Goal: Information Seeking & Learning: Compare options

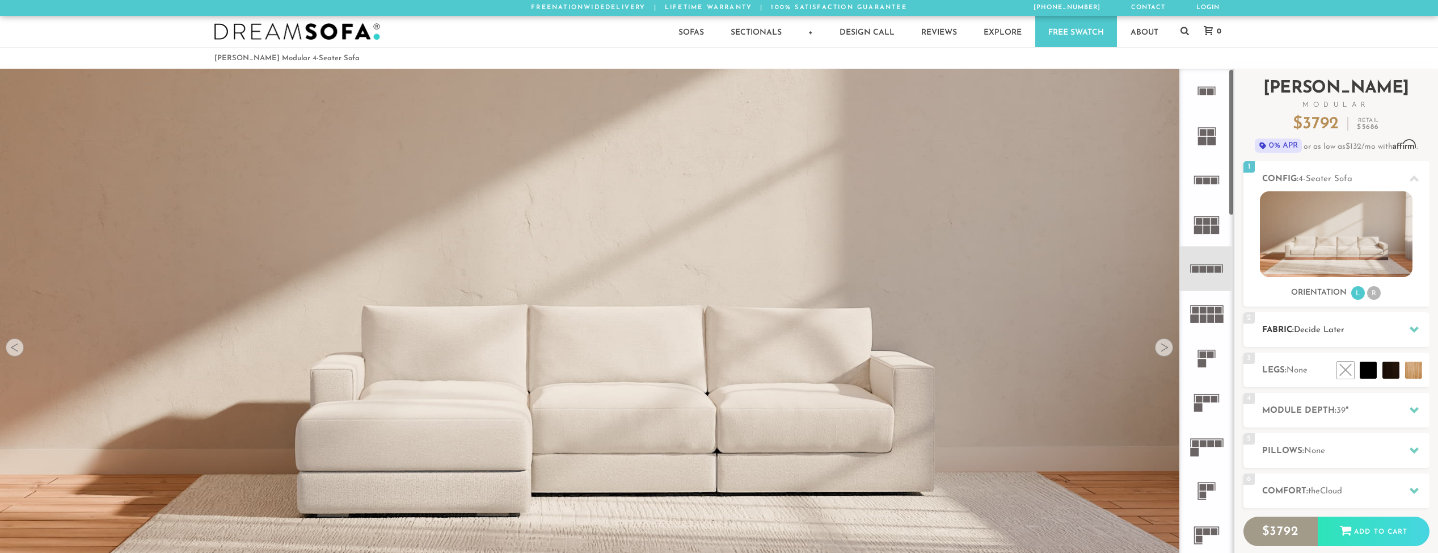
click at [1412, 331] on icon at bounding box center [1414, 329] width 9 height 9
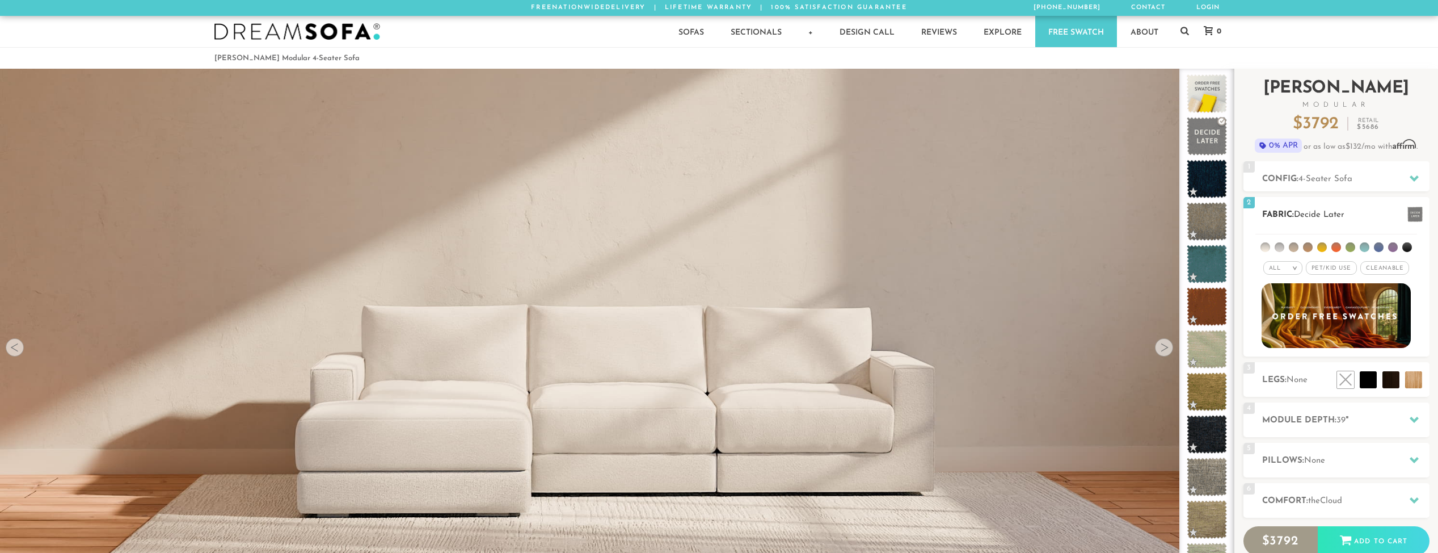
click at [1417, 216] on span at bounding box center [1415, 214] width 15 height 15
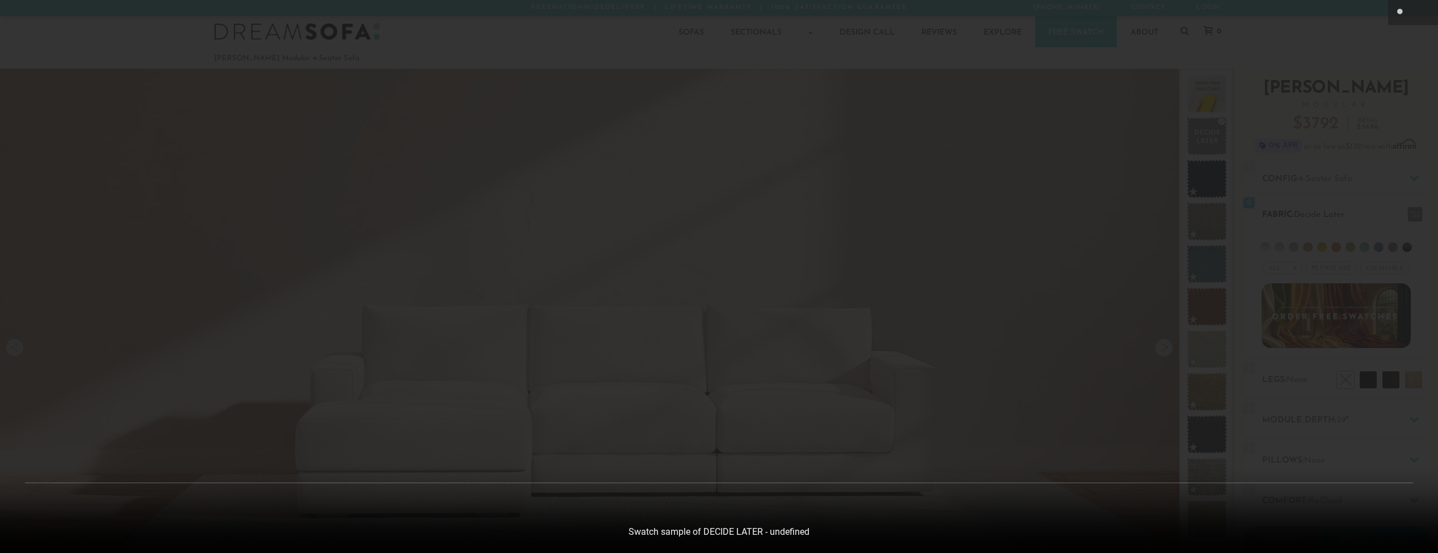
scroll to position [14476, 1438]
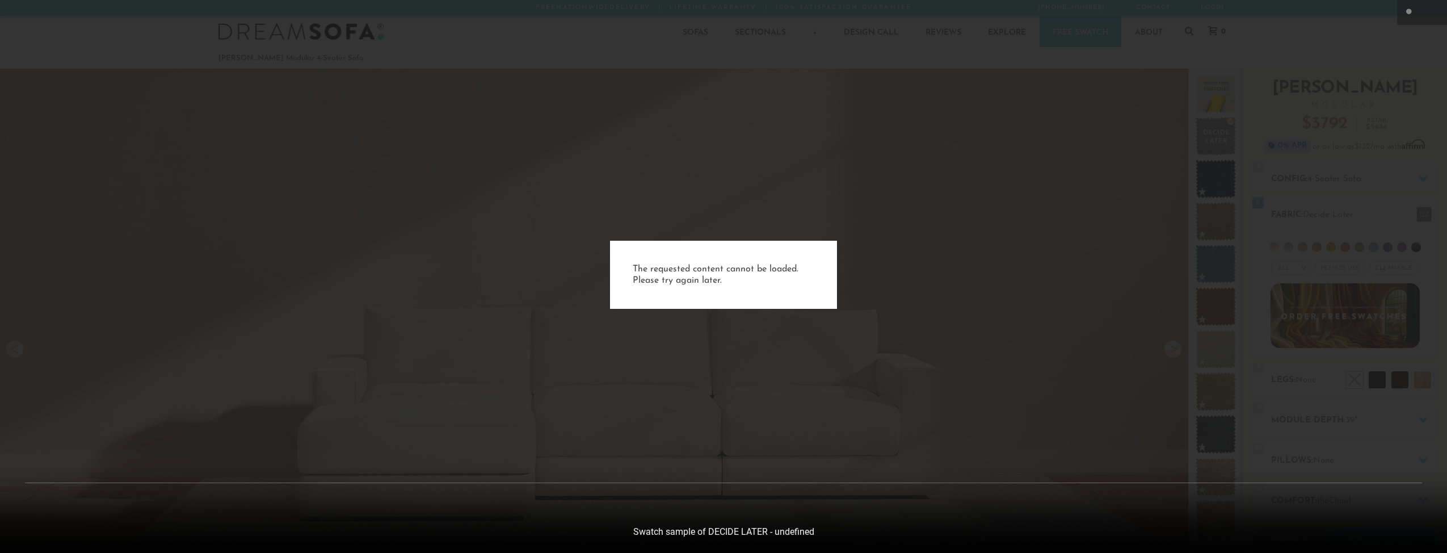
click at [1384, 247] on div "The requested content cannot be loaded. Please try again later." at bounding box center [723, 276] width 1447 height 553
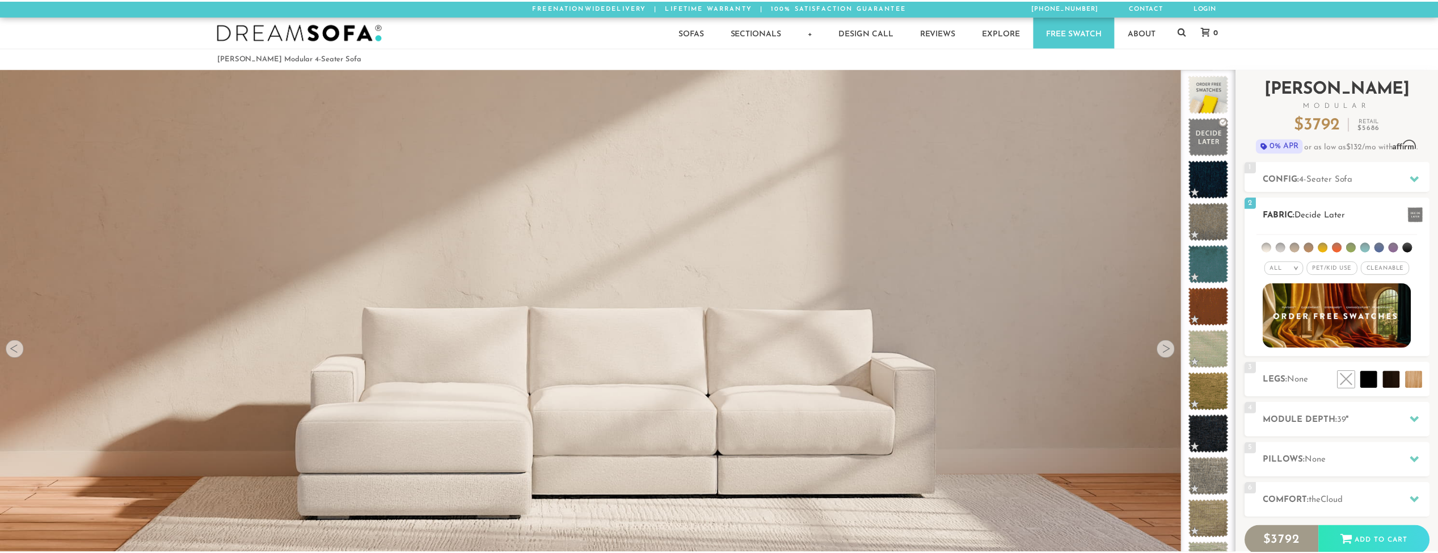
scroll to position [14461, 1430]
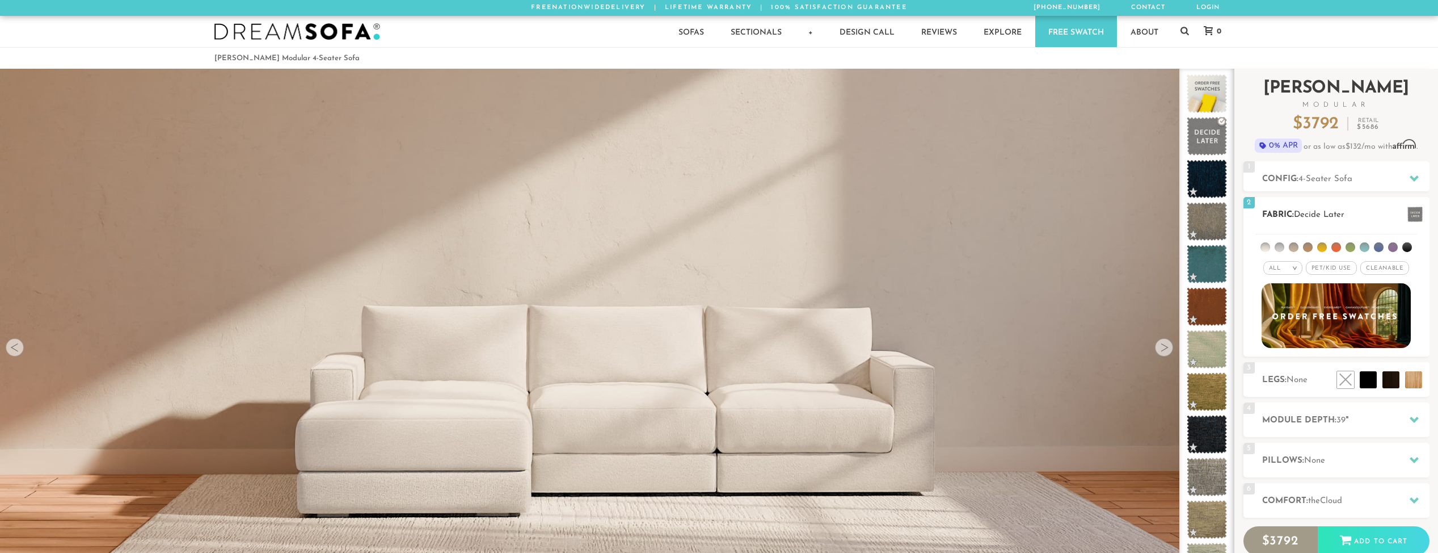
click at [1332, 271] on span "Pet/Kid Use x" at bounding box center [1331, 268] width 51 height 14
click at [1394, 249] on li at bounding box center [1393, 247] width 10 height 10
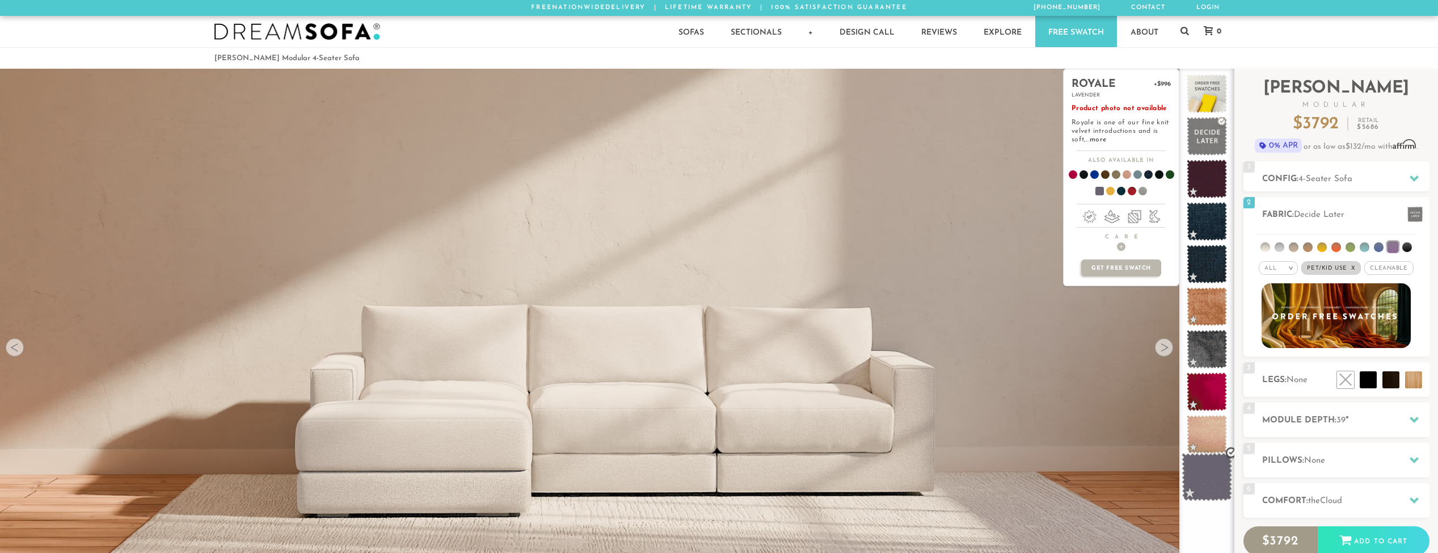
click at [1219, 491] on span at bounding box center [1207, 477] width 50 height 48
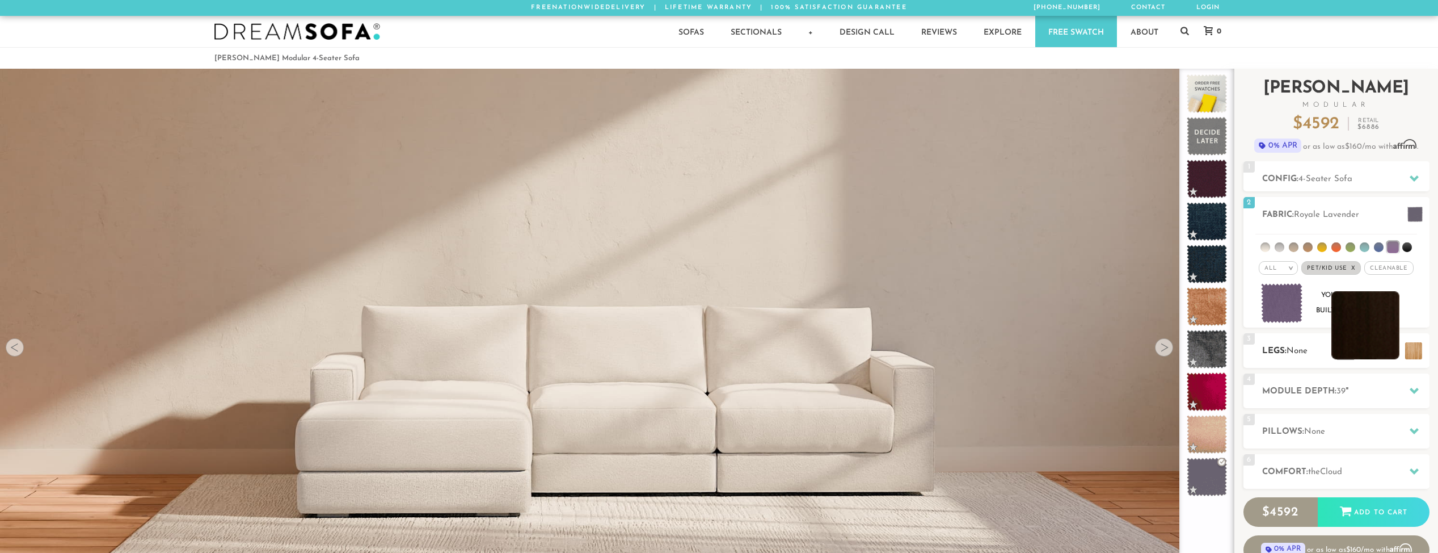
click at [1388, 353] on li at bounding box center [1366, 325] width 68 height 68
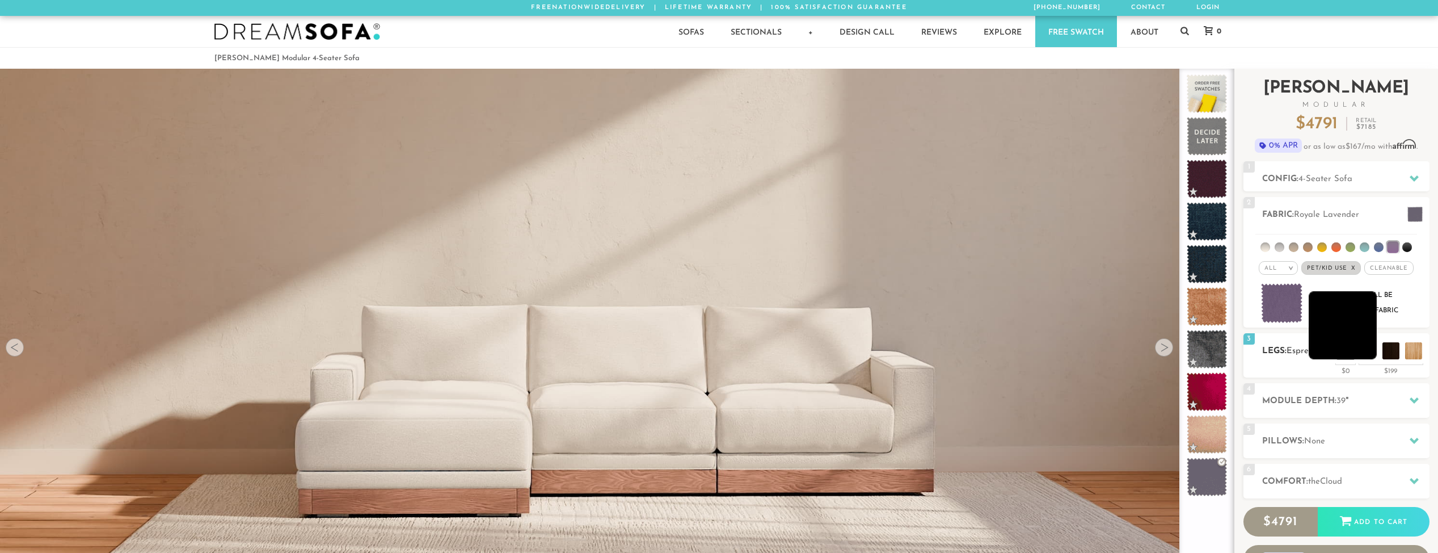
click at [1371, 354] on li at bounding box center [1343, 325] width 68 height 68
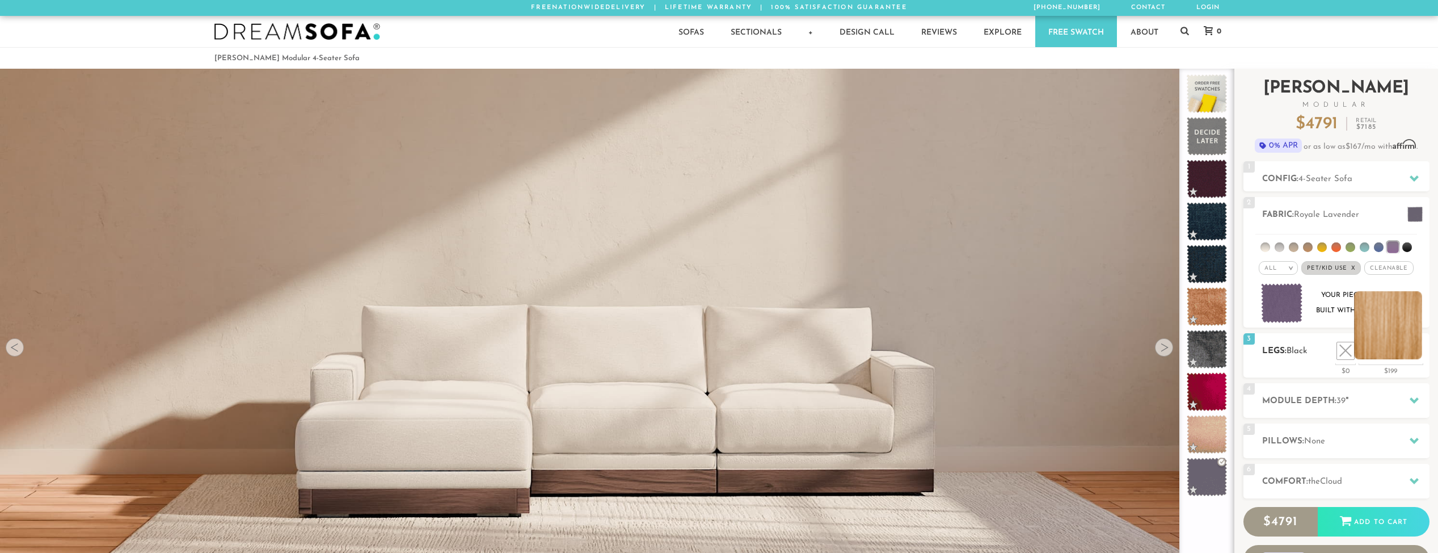
click at [1409, 353] on li at bounding box center [1388, 325] width 68 height 68
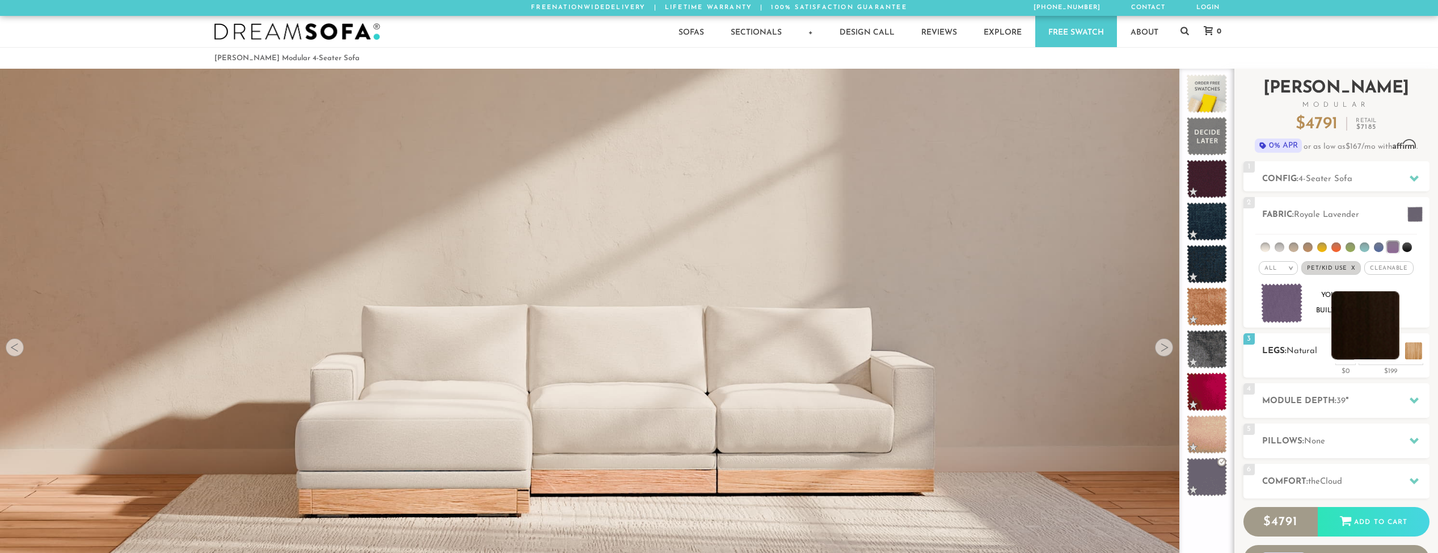
click at [1392, 354] on li at bounding box center [1366, 325] width 68 height 68
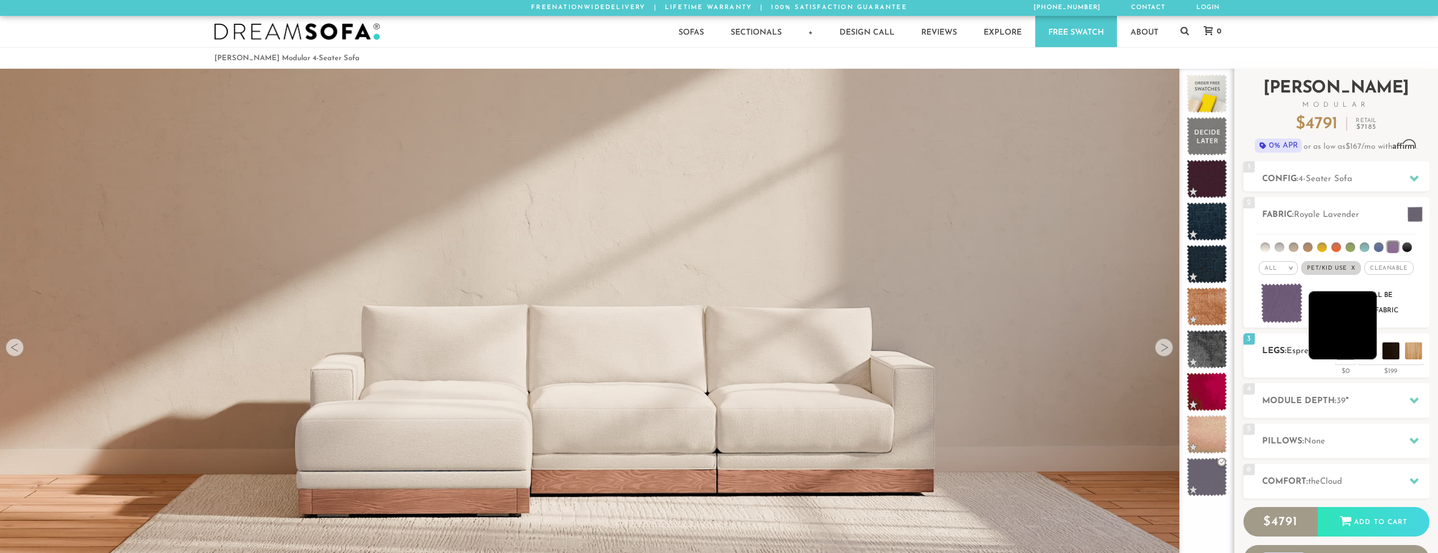
click at [1366, 346] on li at bounding box center [1343, 325] width 68 height 68
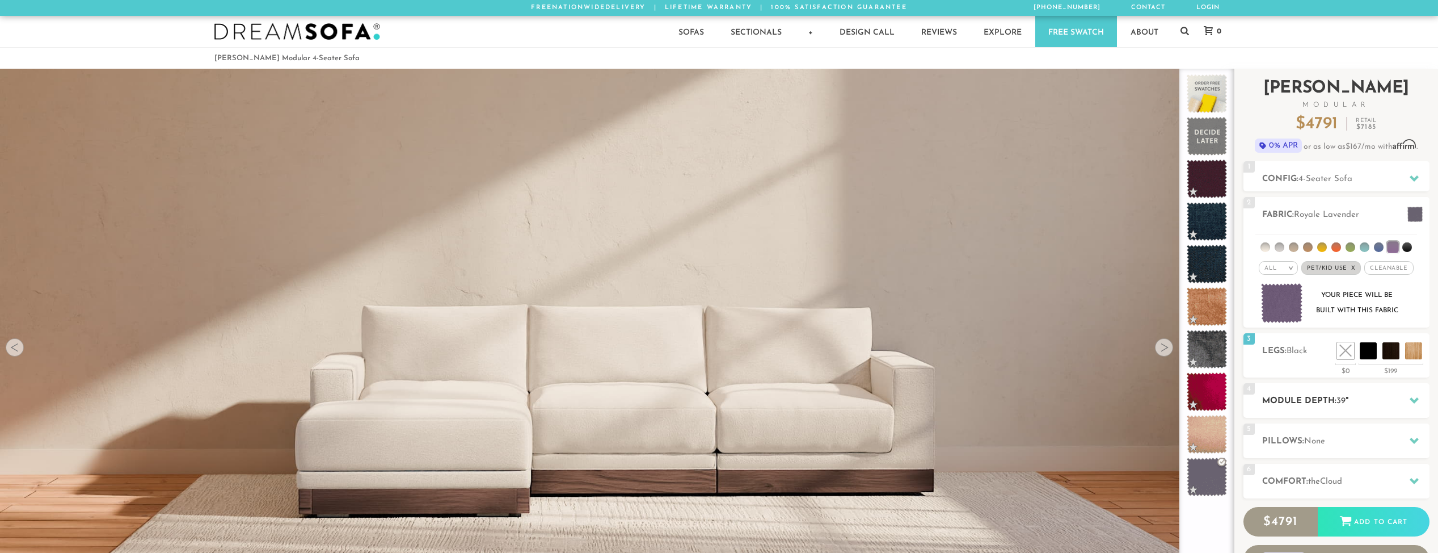
click at [1362, 398] on h2 "Module Depth: 39 "" at bounding box center [1345, 400] width 167 height 13
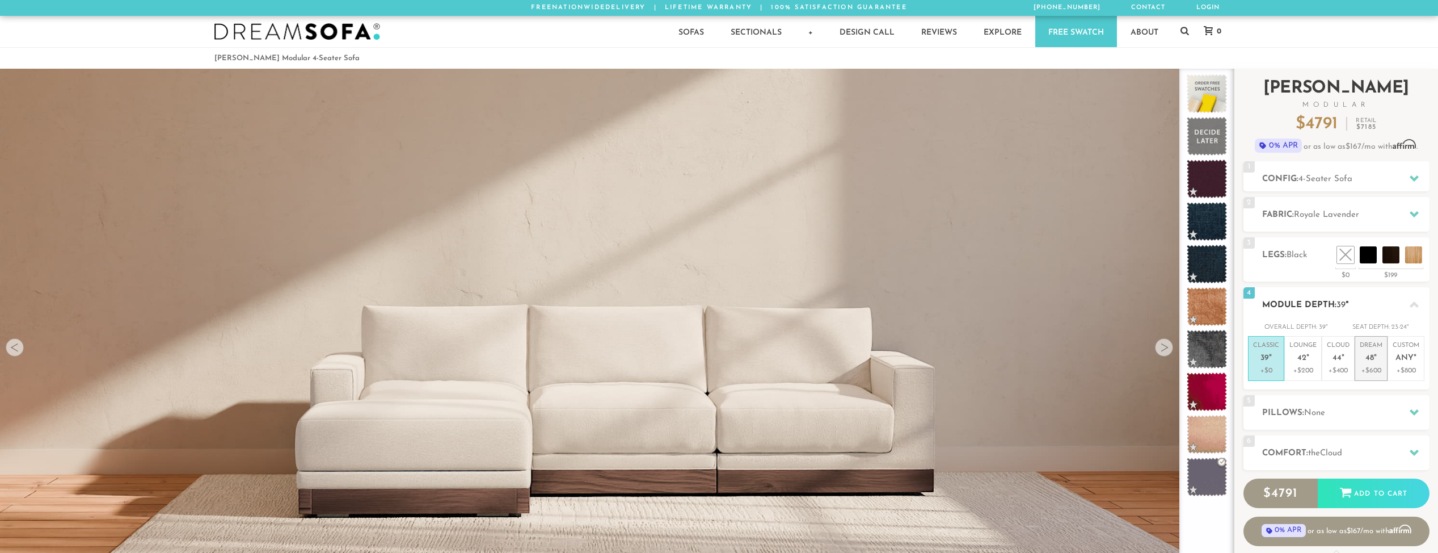
click at [1371, 360] on span "48" at bounding box center [1370, 358] width 9 height 10
click at [1268, 359] on span "39" at bounding box center [1265, 358] width 9 height 10
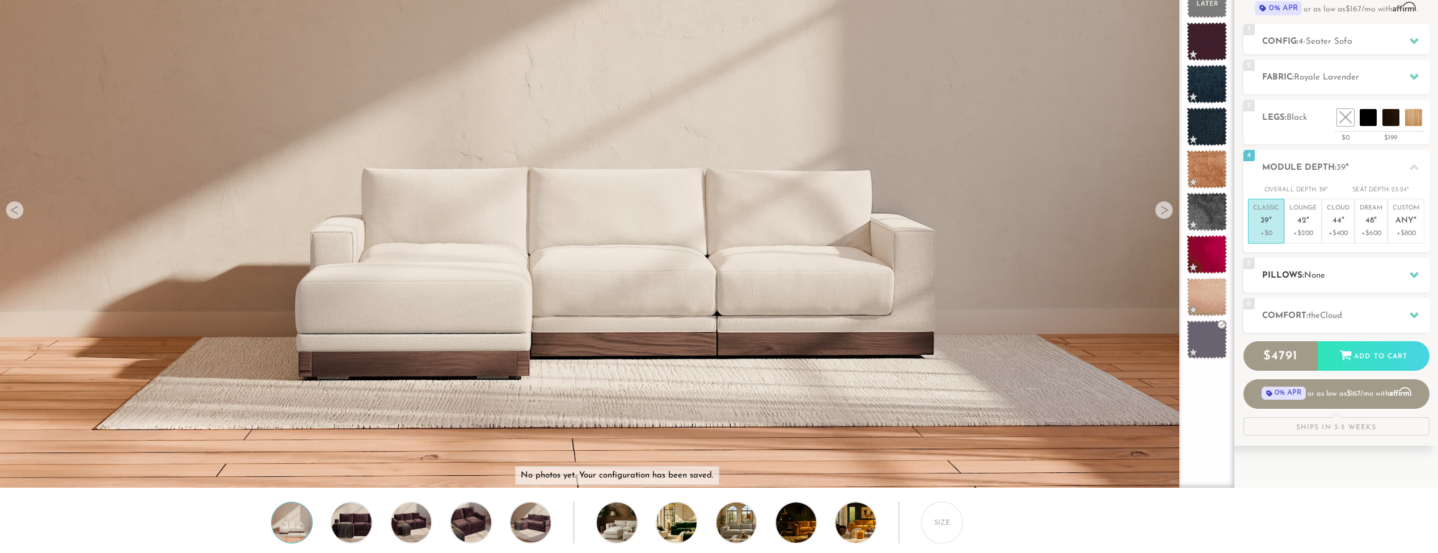
scroll to position [140, 0]
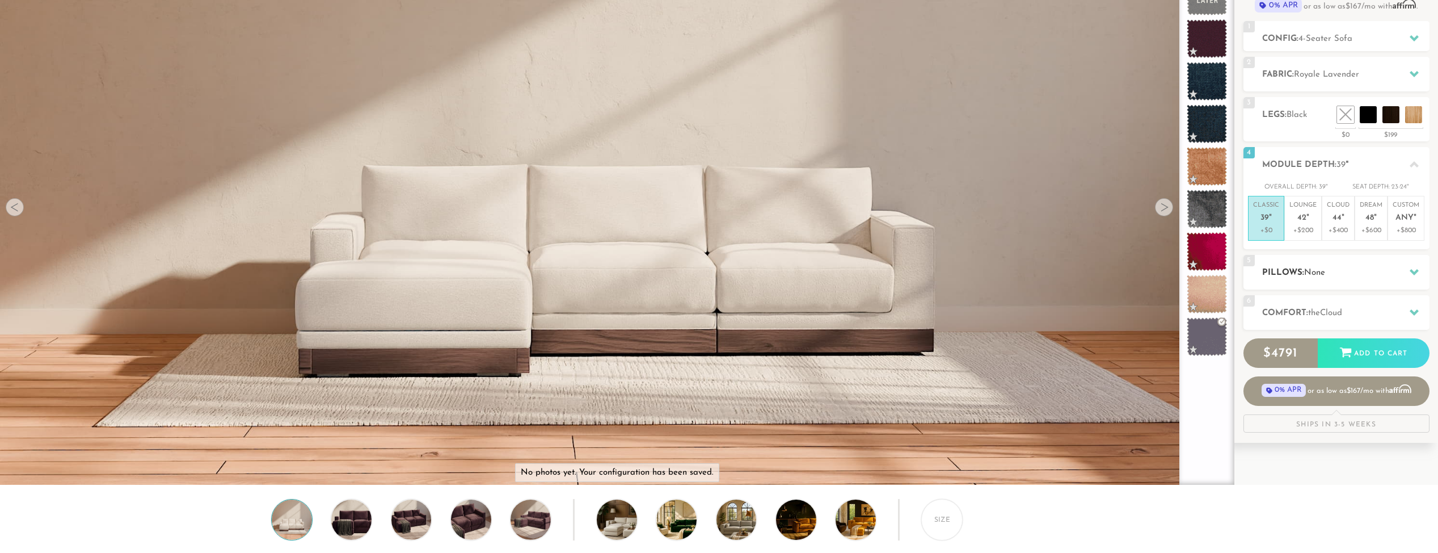
click at [1386, 276] on h2 "Pillows: None" at bounding box center [1345, 272] width 167 height 13
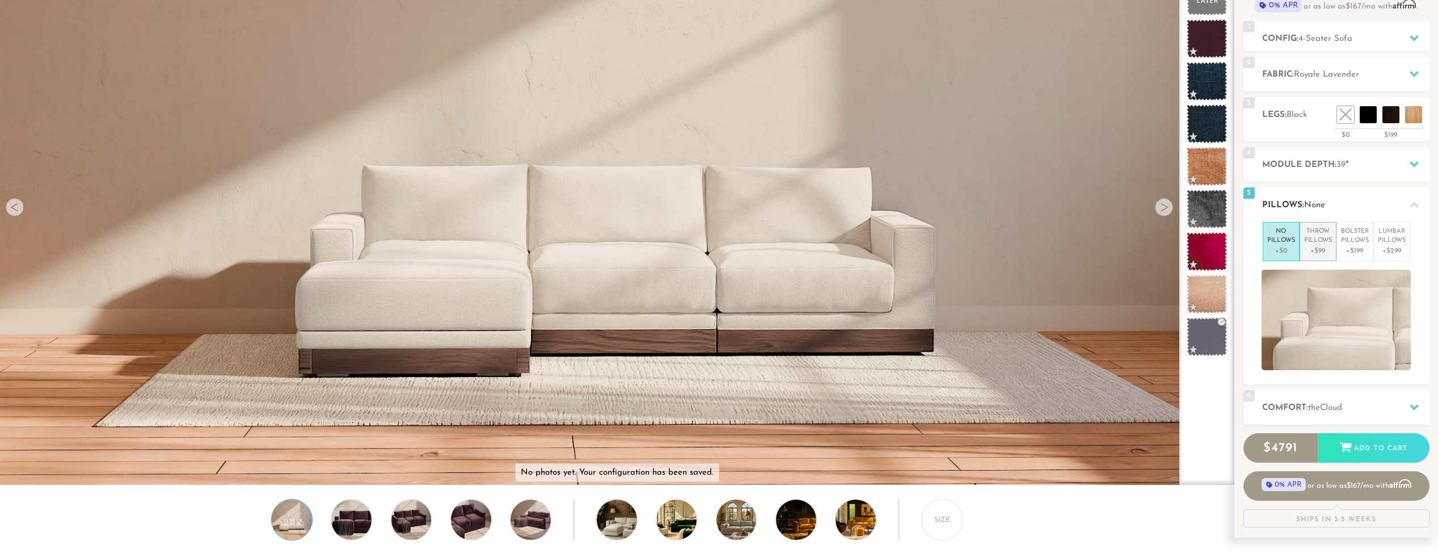
click at [1323, 244] on p "Throw Pillows" at bounding box center [1318, 236] width 28 height 19
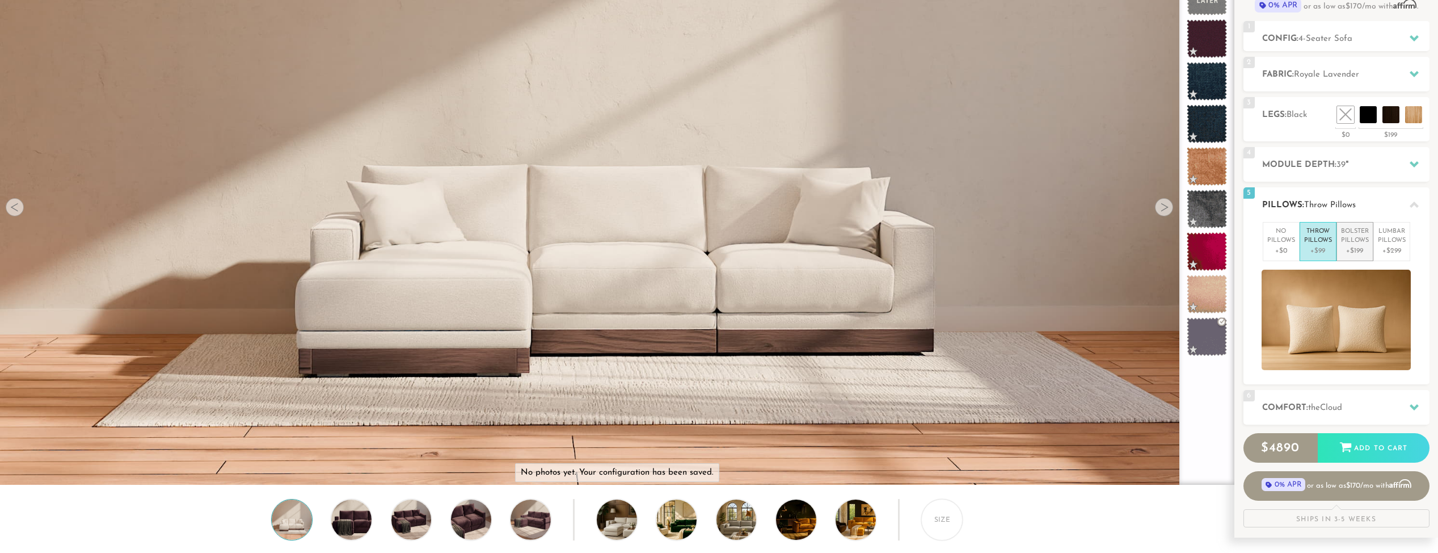
click at [1353, 246] on p "+$199" at bounding box center [1355, 251] width 28 height 10
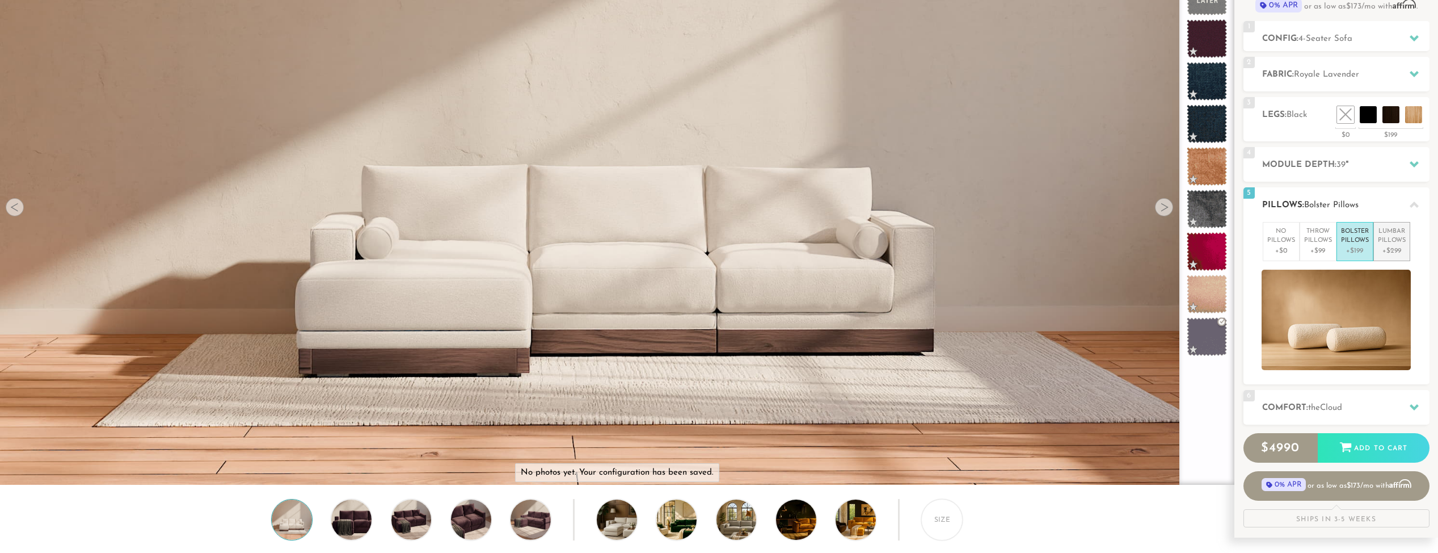
click at [1390, 246] on p "+$299" at bounding box center [1392, 251] width 28 height 10
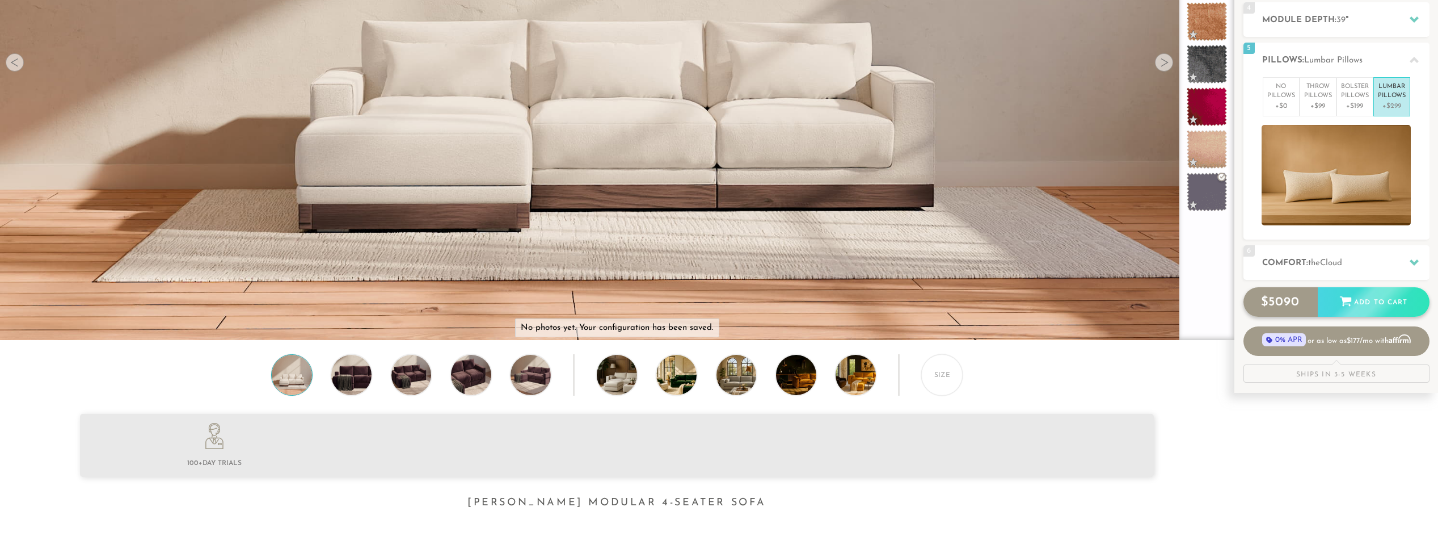
scroll to position [295, 0]
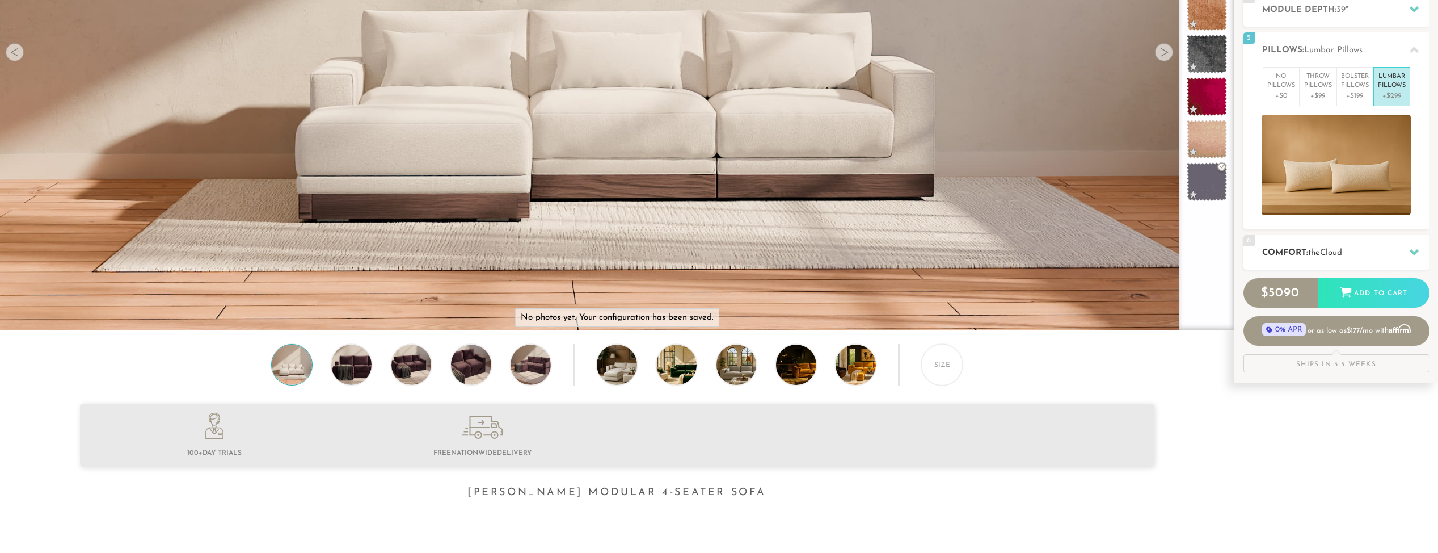
click at [1396, 246] on h2 "Comfort: the Cloud" at bounding box center [1345, 252] width 167 height 13
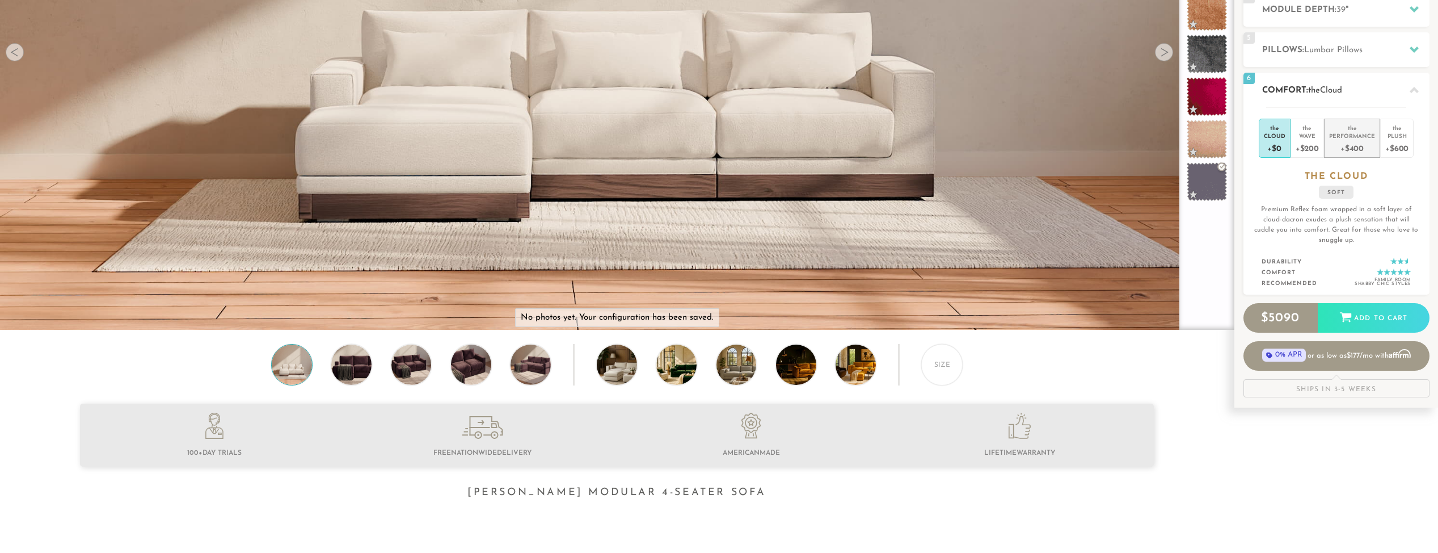
click at [1349, 145] on div "+$400" at bounding box center [1352, 148] width 46 height 16
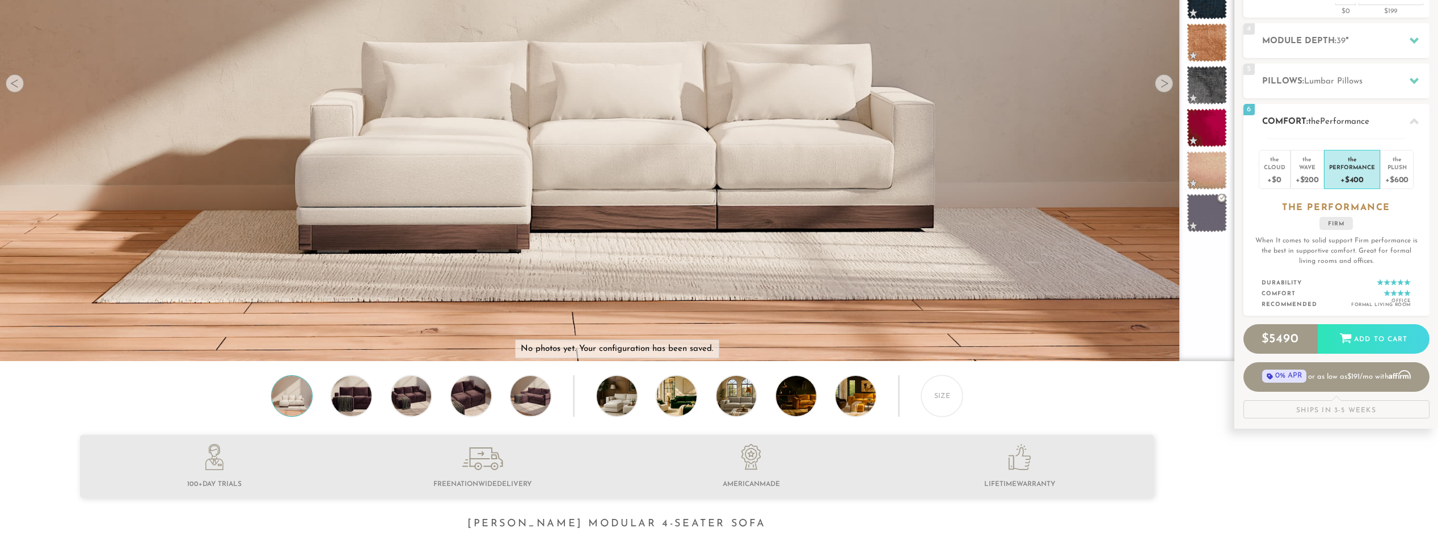
scroll to position [263, 0]
click at [1313, 169] on div "Wave" at bounding box center [1307, 167] width 23 height 8
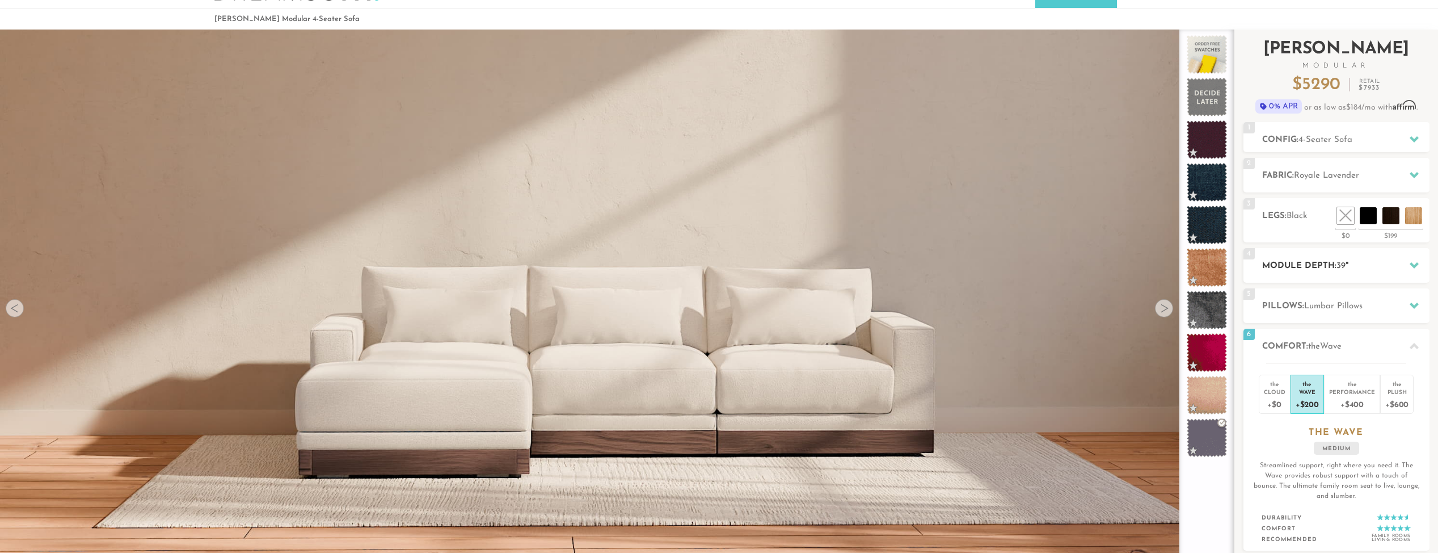
scroll to position [0, 0]
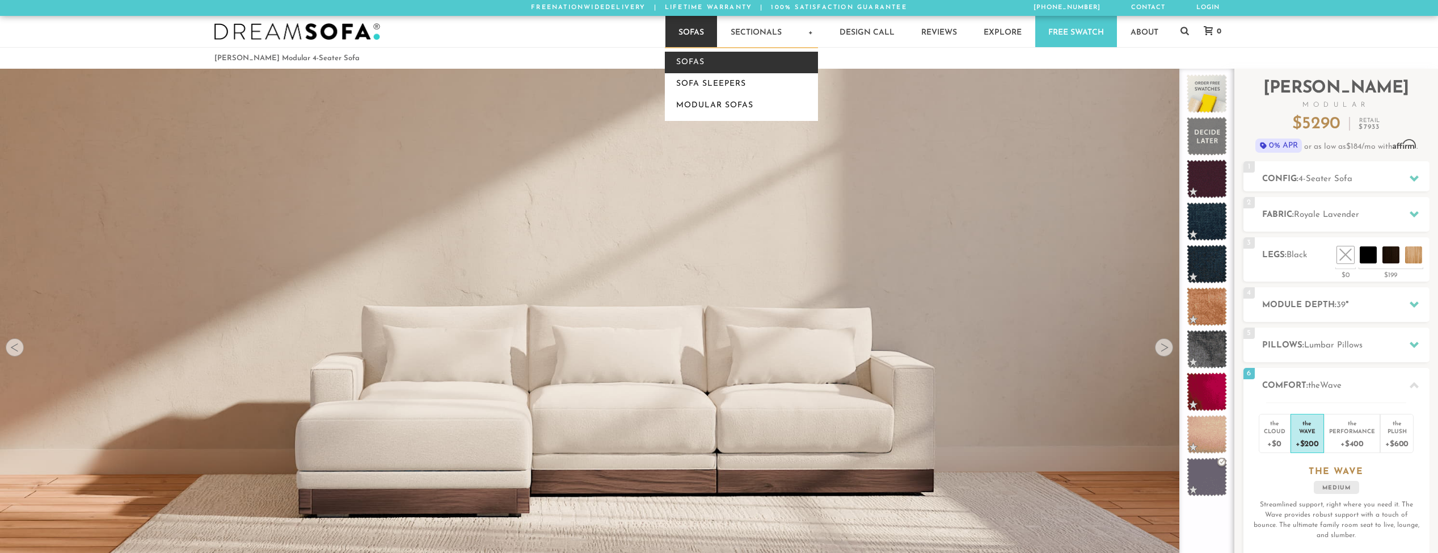
click at [696, 63] on link "Sofas" at bounding box center [741, 63] width 153 height 22
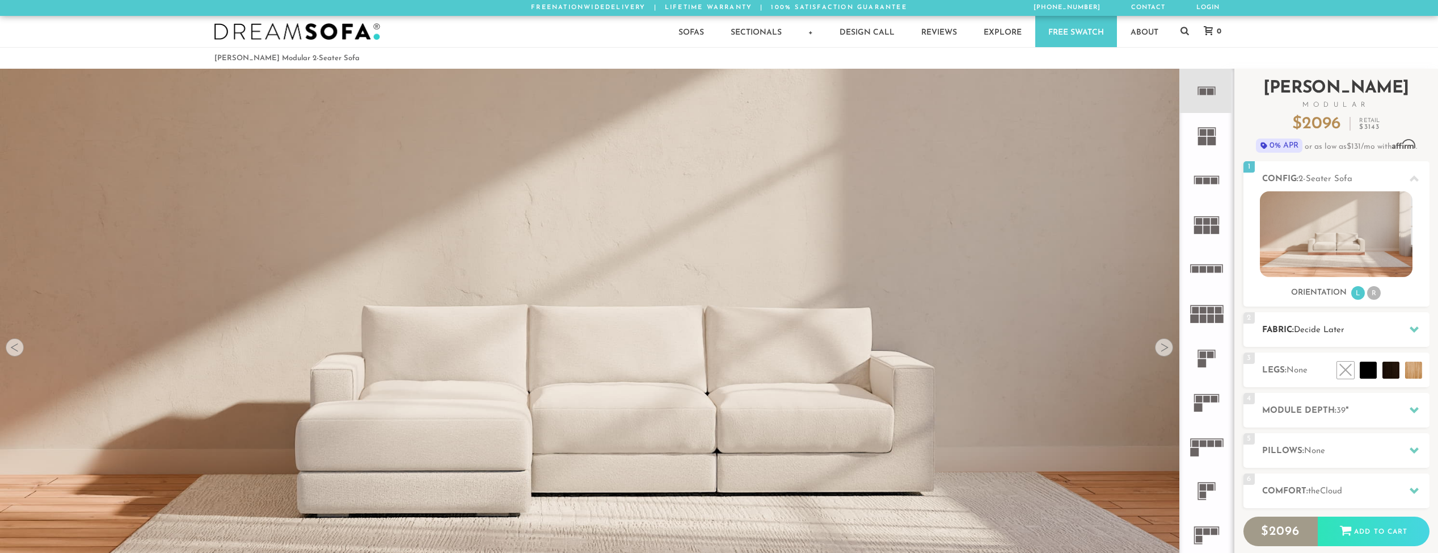
click at [1272, 329] on h2 "Fabric: Decide Later" at bounding box center [1345, 329] width 167 height 13
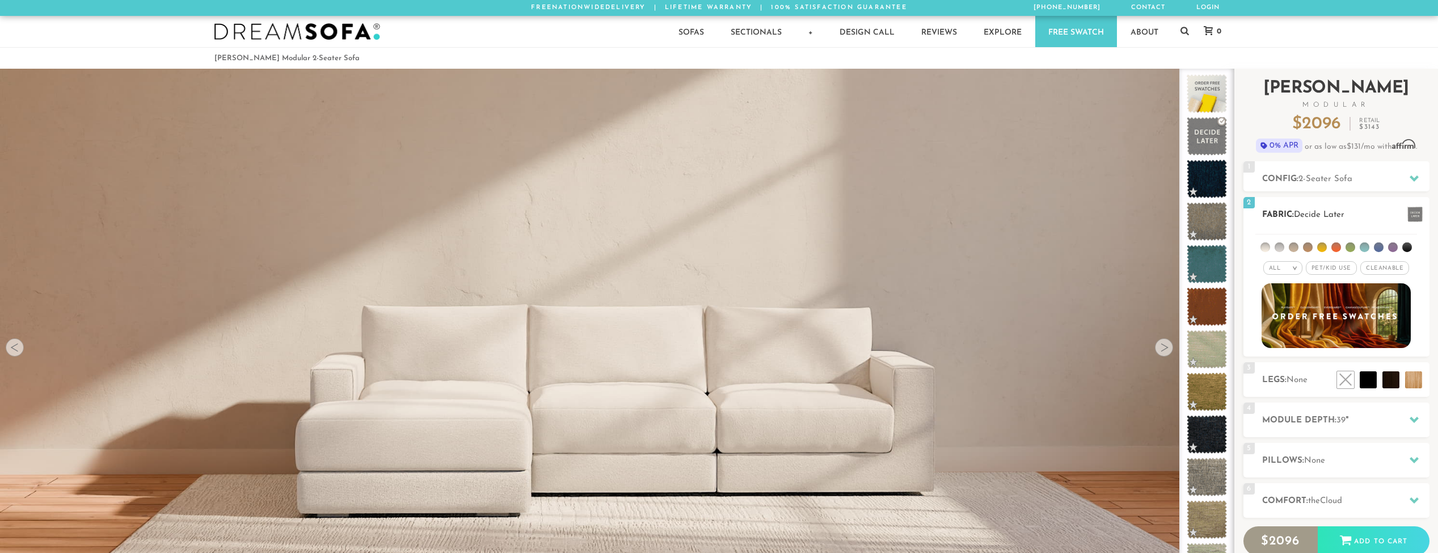
click at [1337, 246] on li at bounding box center [1337, 247] width 10 height 10
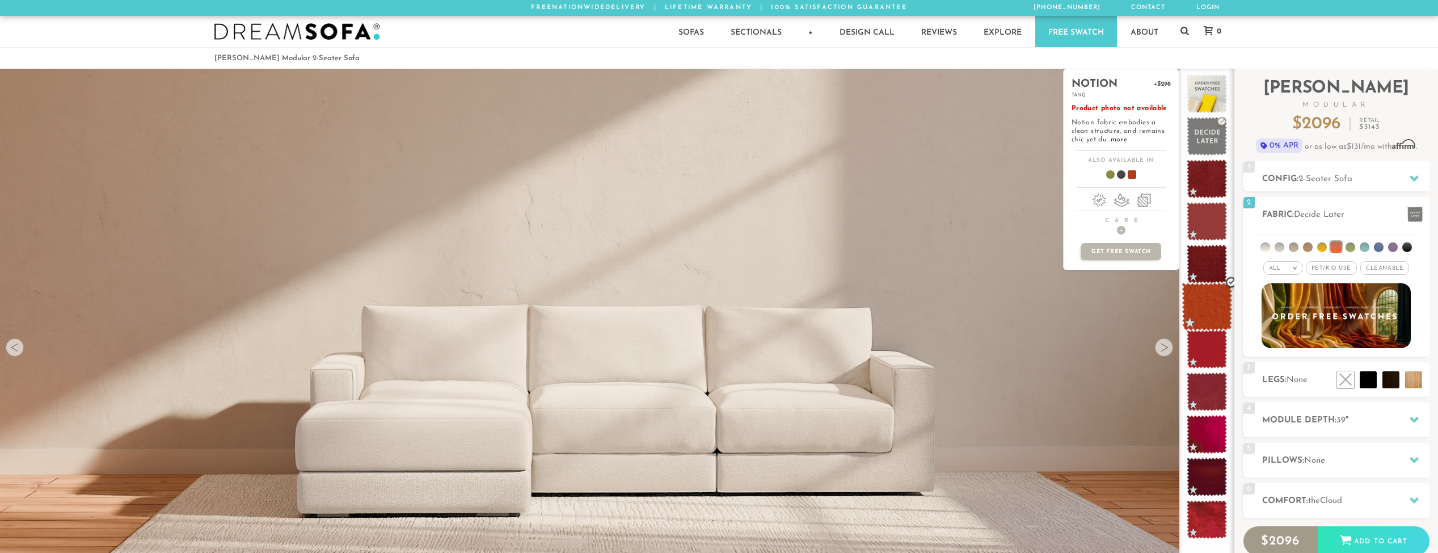
click at [1208, 314] on span at bounding box center [1207, 307] width 50 height 48
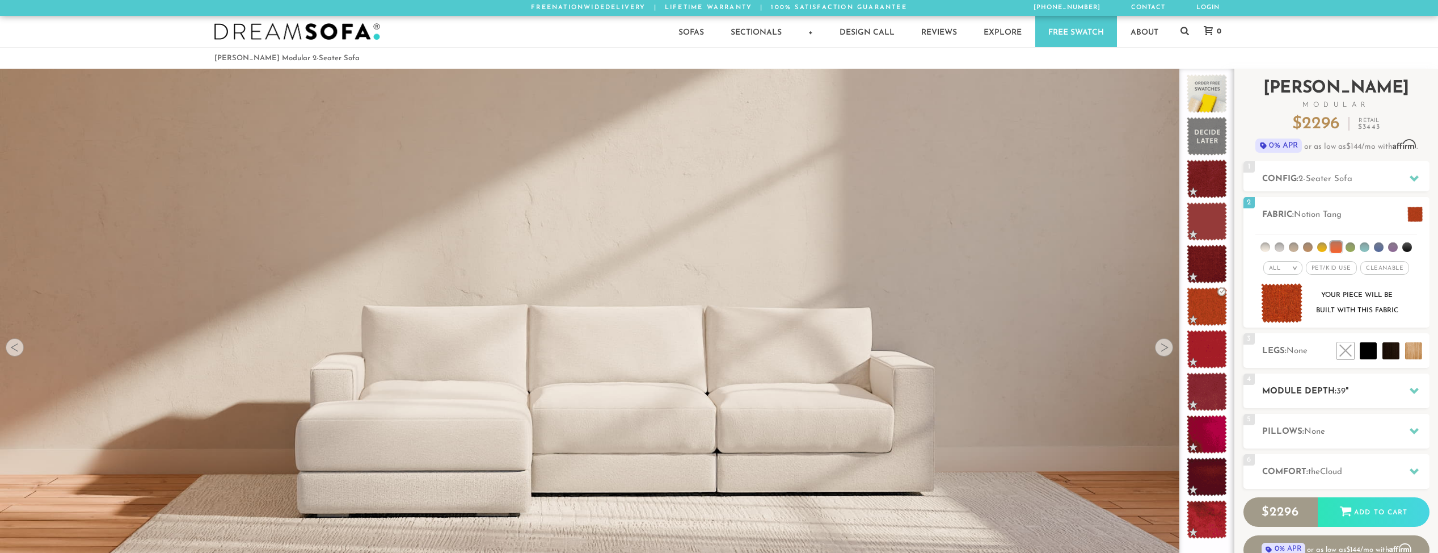
click at [1302, 391] on h2 "Module Depth: 39 "" at bounding box center [1345, 391] width 167 height 13
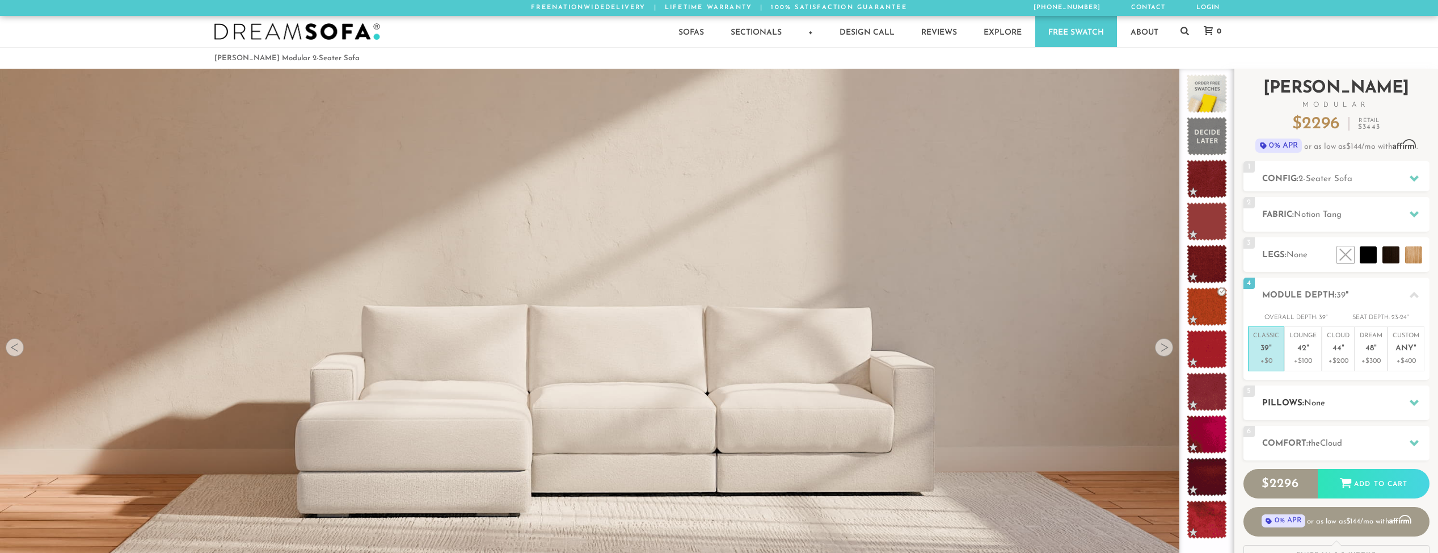
click at [1306, 403] on span "None" at bounding box center [1314, 403] width 21 height 9
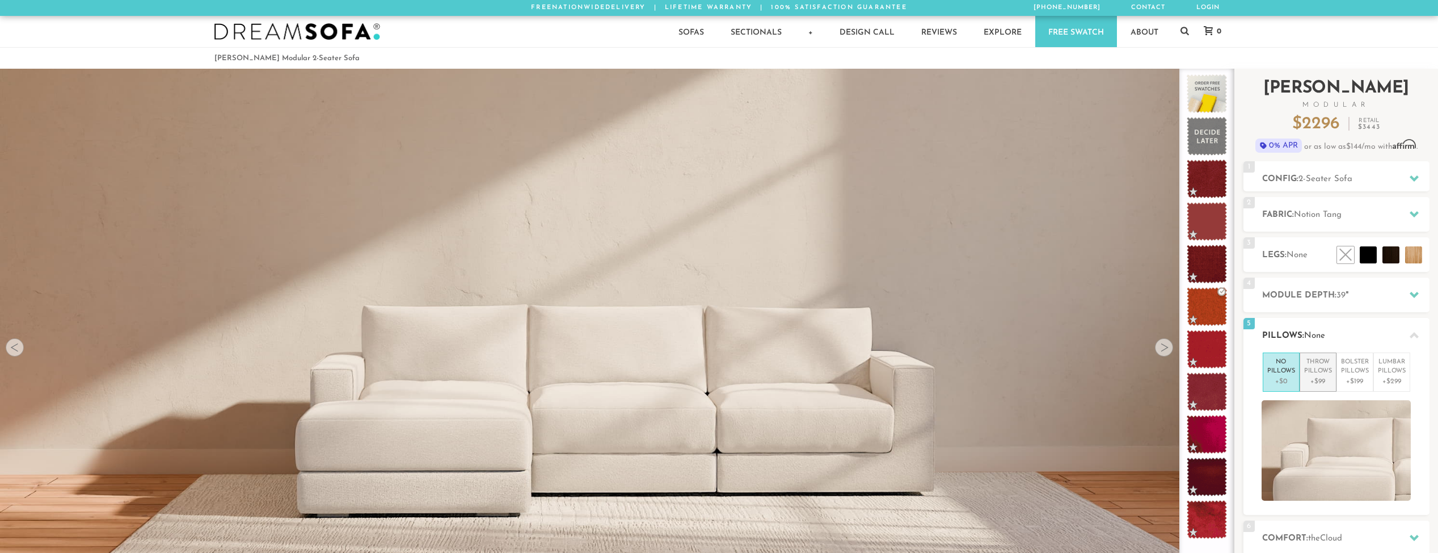
click at [1317, 381] on p "+$99" at bounding box center [1318, 381] width 28 height 10
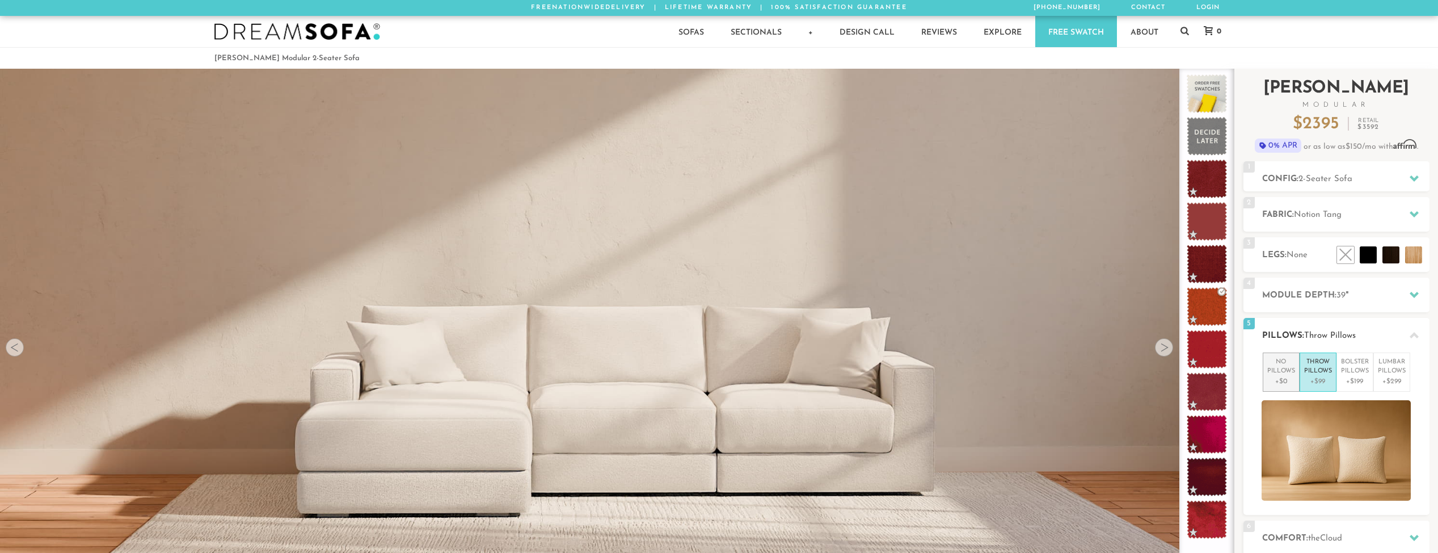
click at [1279, 370] on p "No Pillows" at bounding box center [1282, 366] width 28 height 19
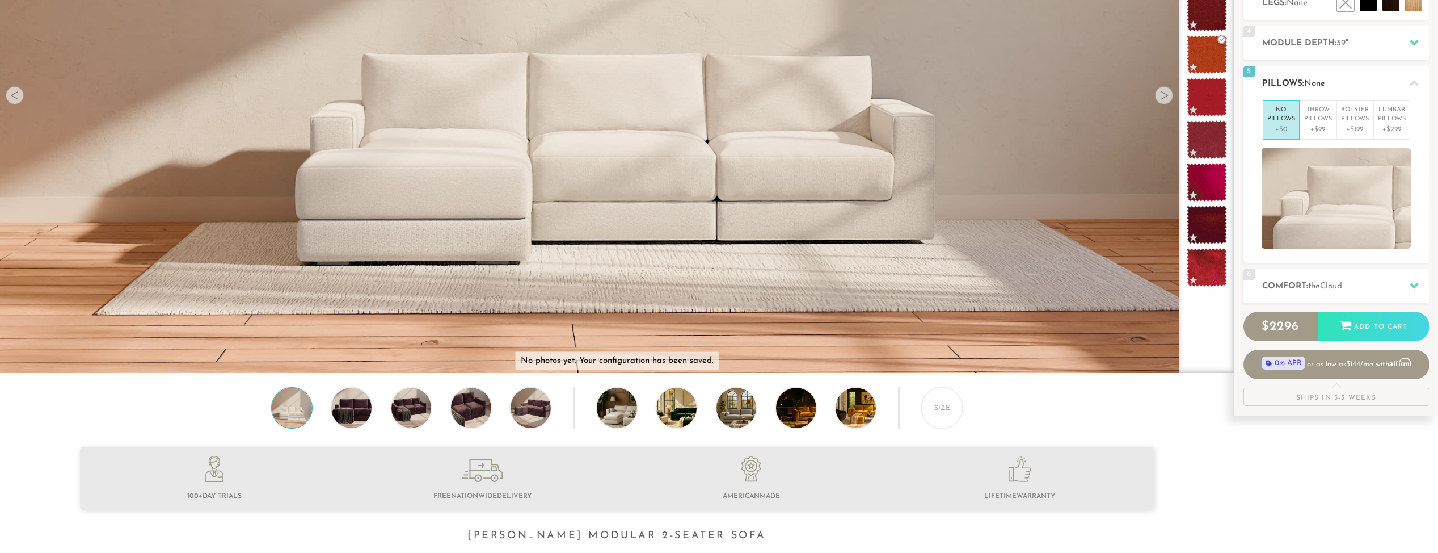
scroll to position [260, 0]
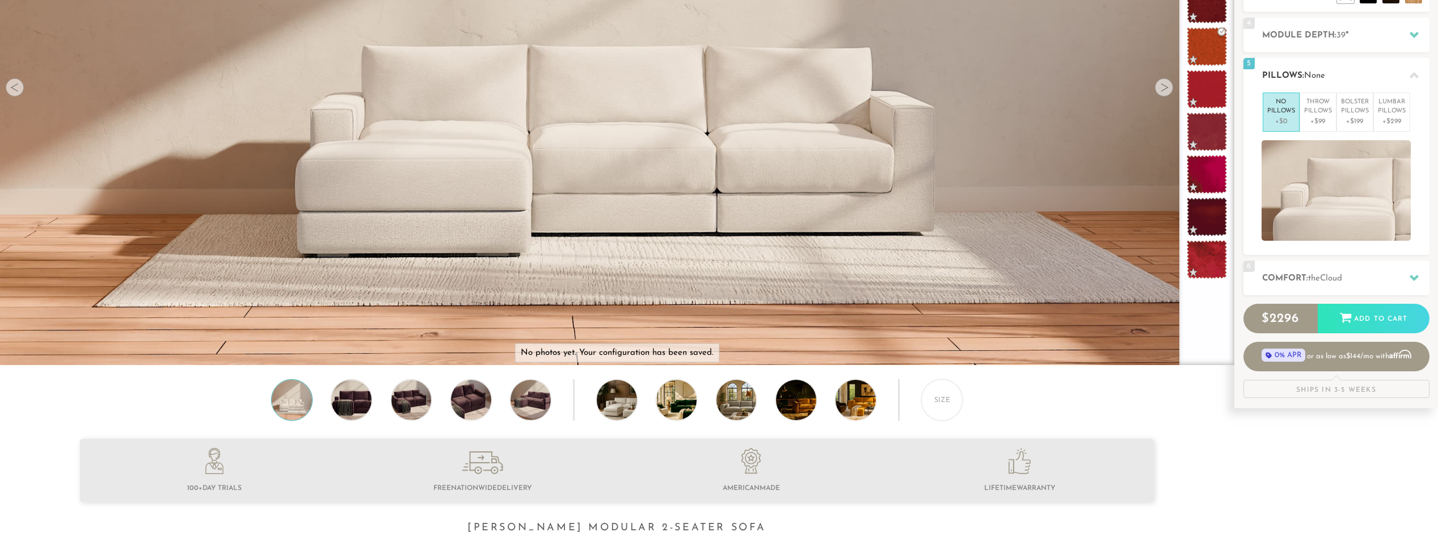
click at [1305, 252] on div "5 Pillows: None No Pillows +$0 Throw Pillows +$99 Bolster Pillows +$199 Lumbar …" at bounding box center [1337, 156] width 186 height 197
click at [1325, 276] on span "Cloud" at bounding box center [1331, 278] width 22 height 9
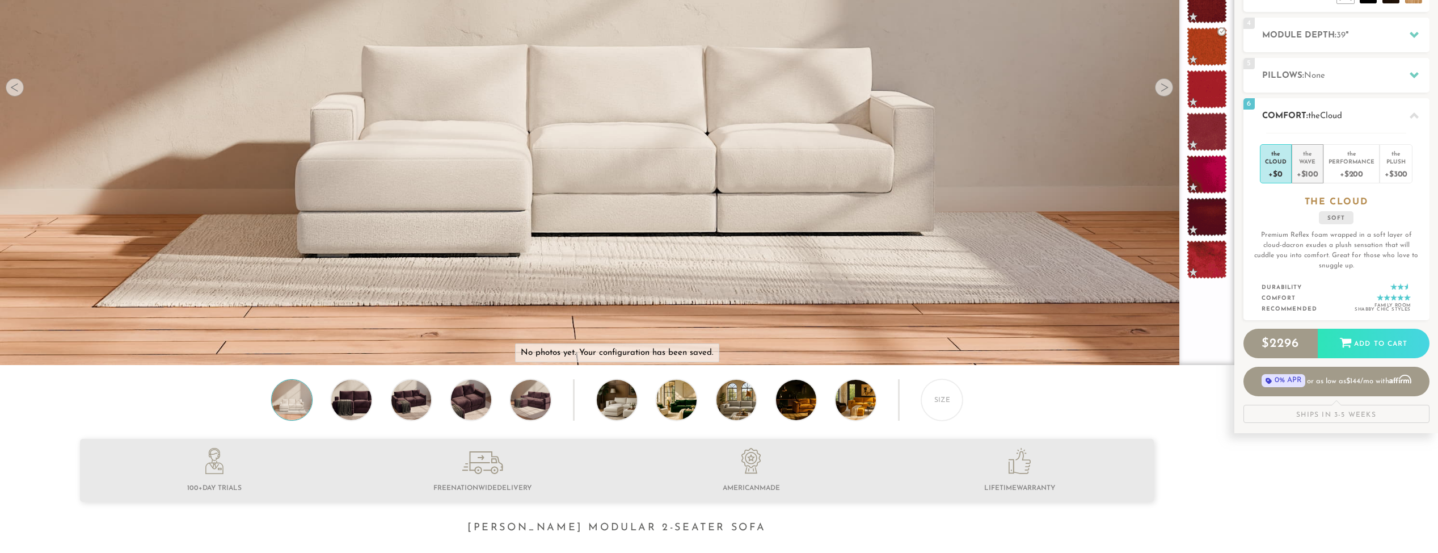
click at [1312, 168] on div "+$100" at bounding box center [1308, 173] width 22 height 16
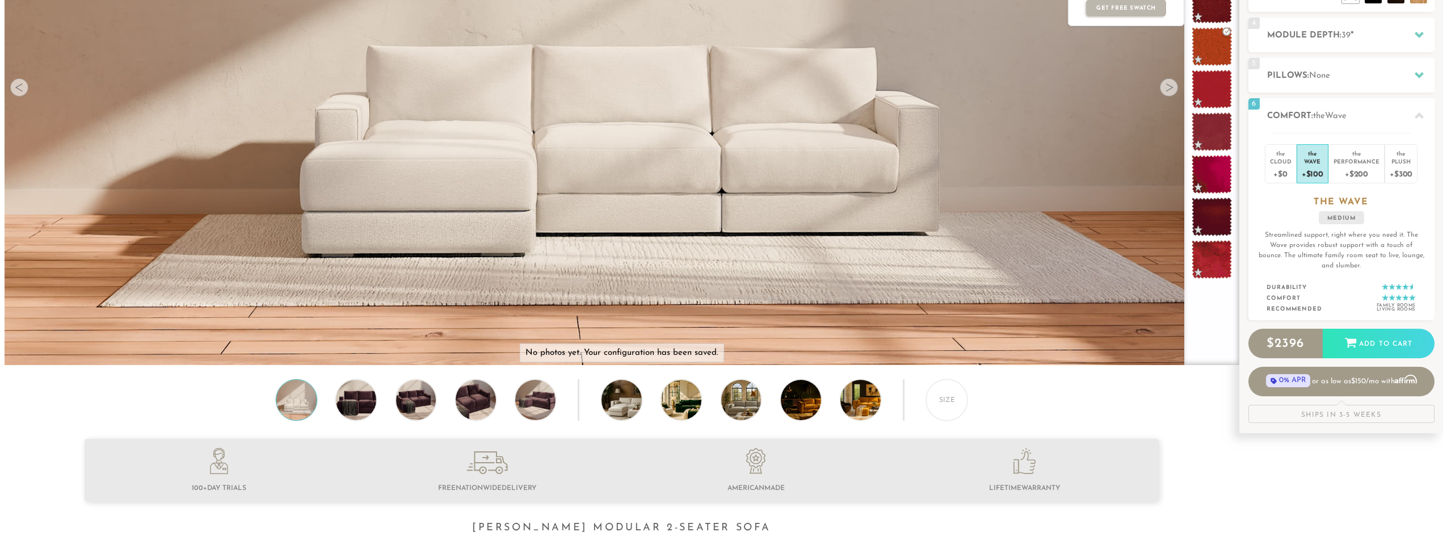
scroll to position [0, 0]
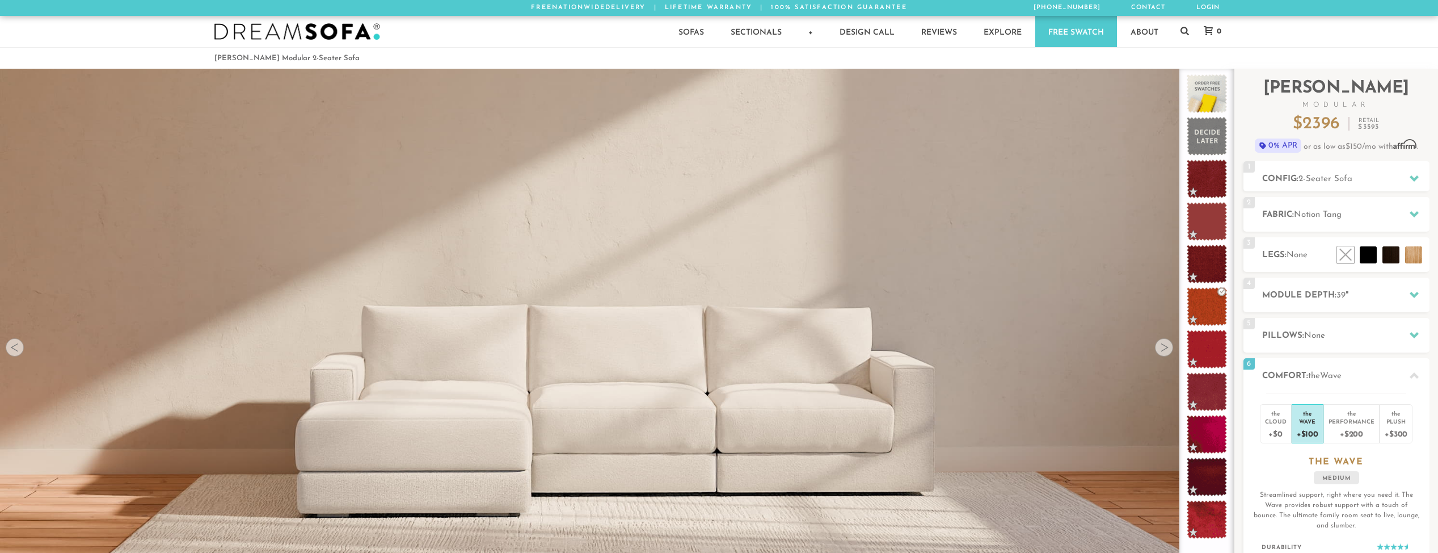
click at [393, 305] on video at bounding box center [617, 278] width 1234 height 617
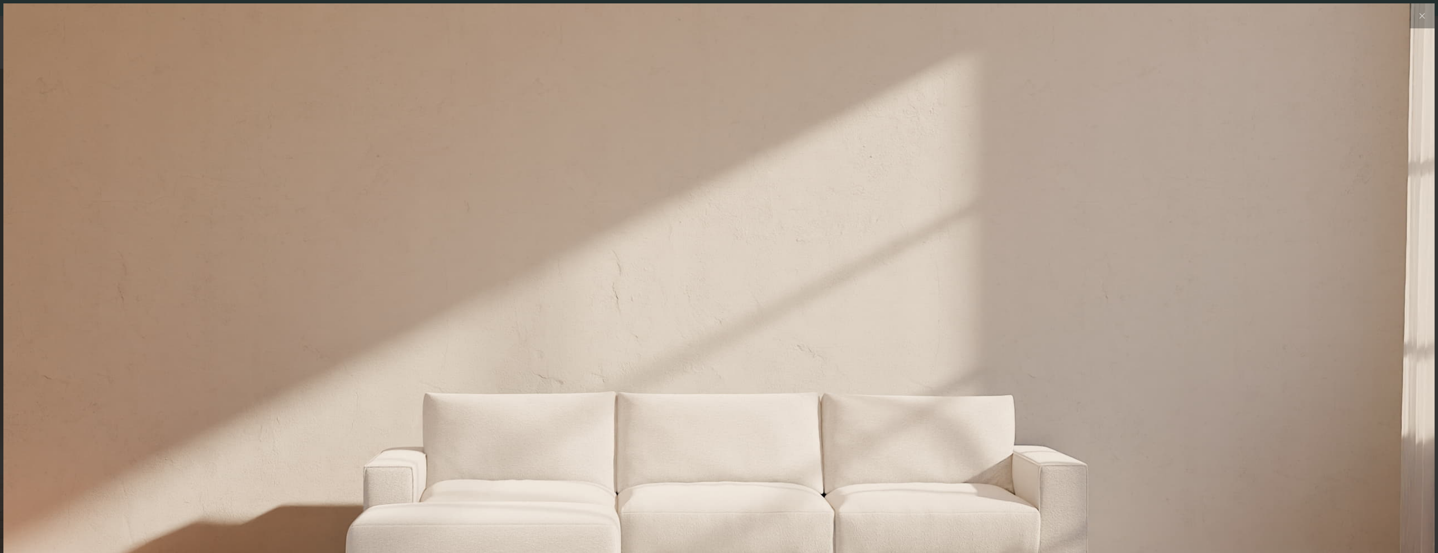
scroll to position [14476, 1438]
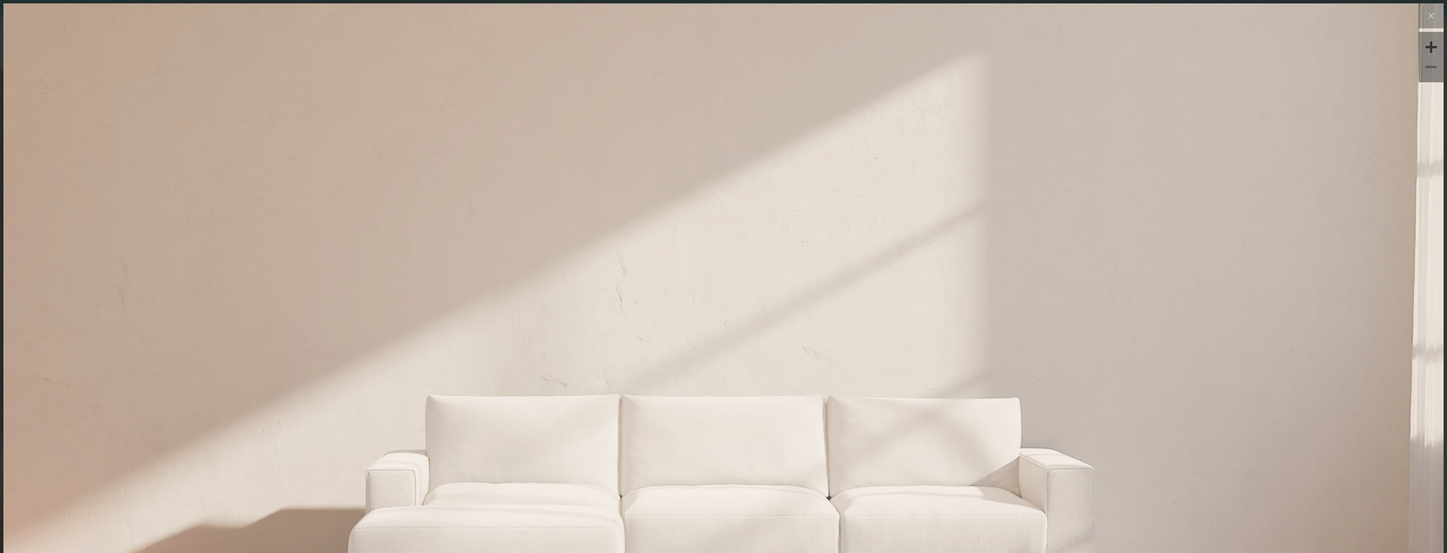
click at [478, 321] on img at bounding box center [723, 243] width 1440 height 480
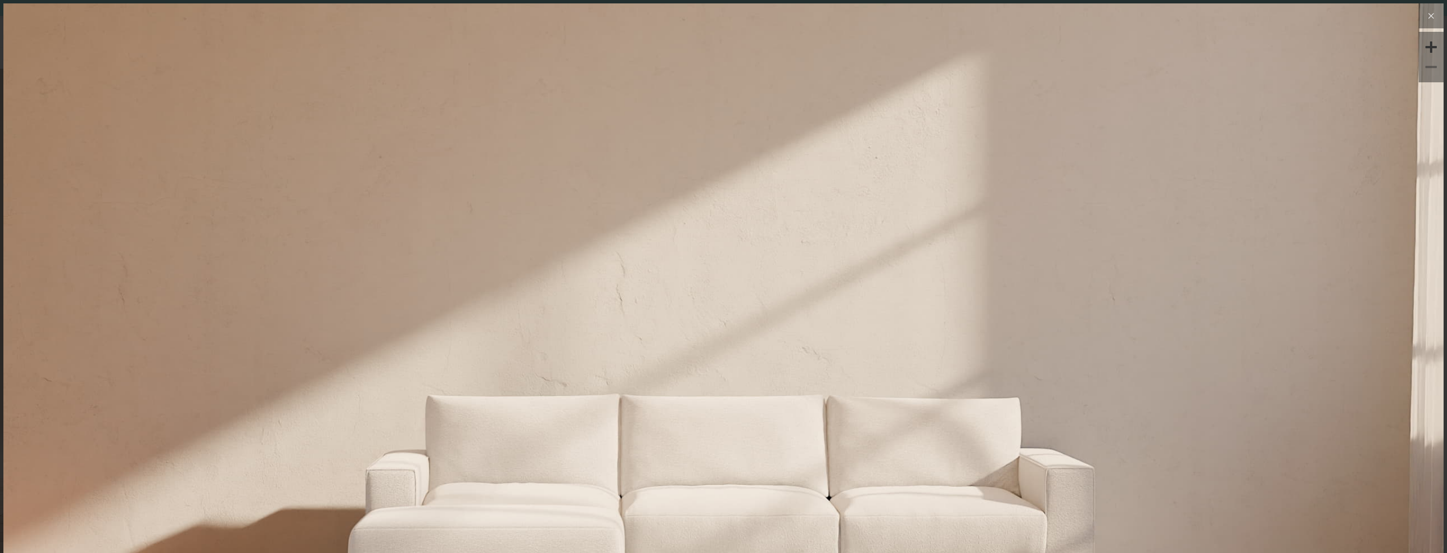
click at [1427, 14] on icon at bounding box center [1431, 16] width 14 height 14
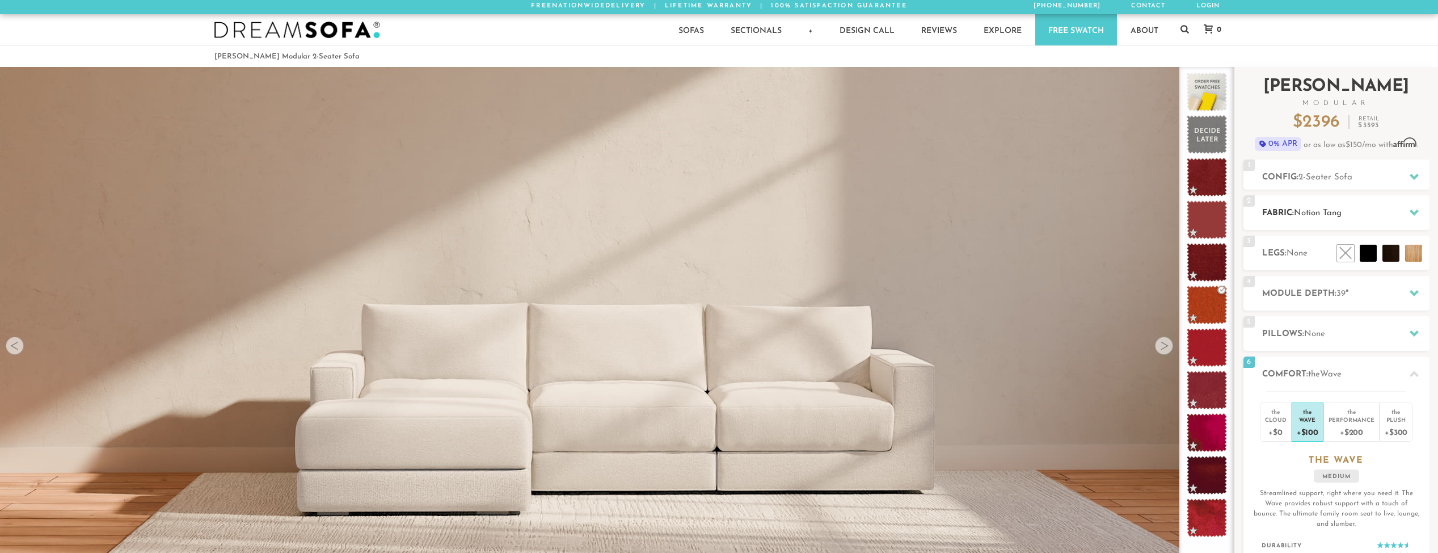
scroll to position [0, 0]
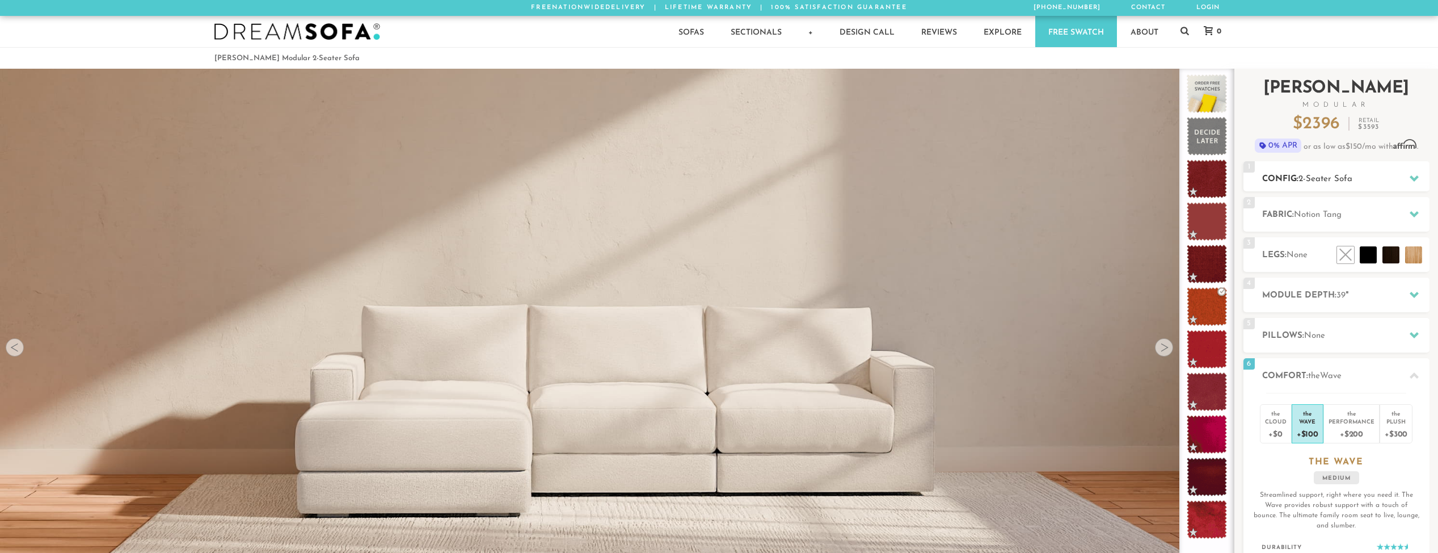
click at [1380, 182] on h2 "Config: 2-Seater Sofa" at bounding box center [1345, 178] width 167 height 13
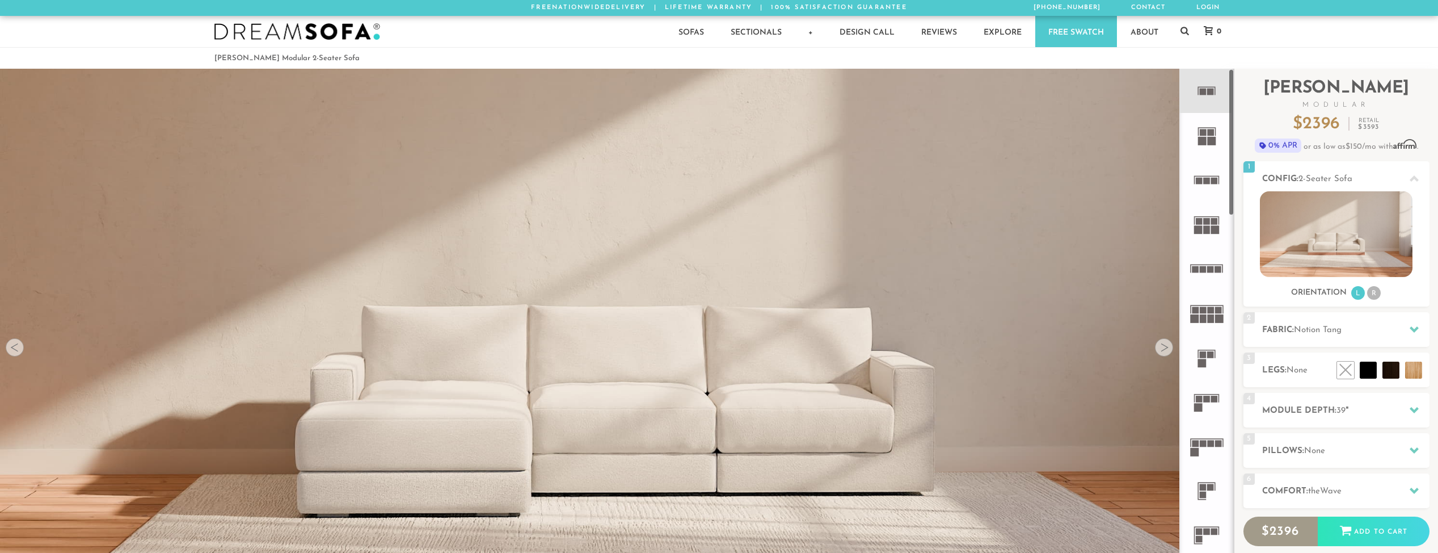
click at [1212, 90] on rect at bounding box center [1210, 92] width 7 height 7
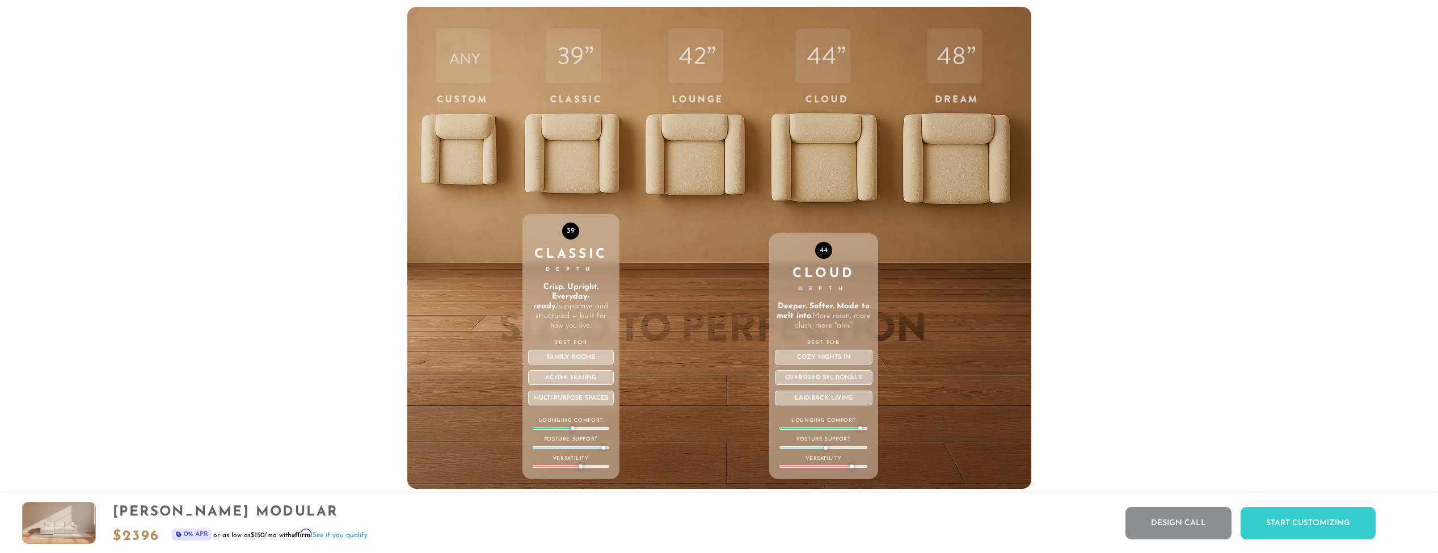
scroll to position [4990, 0]
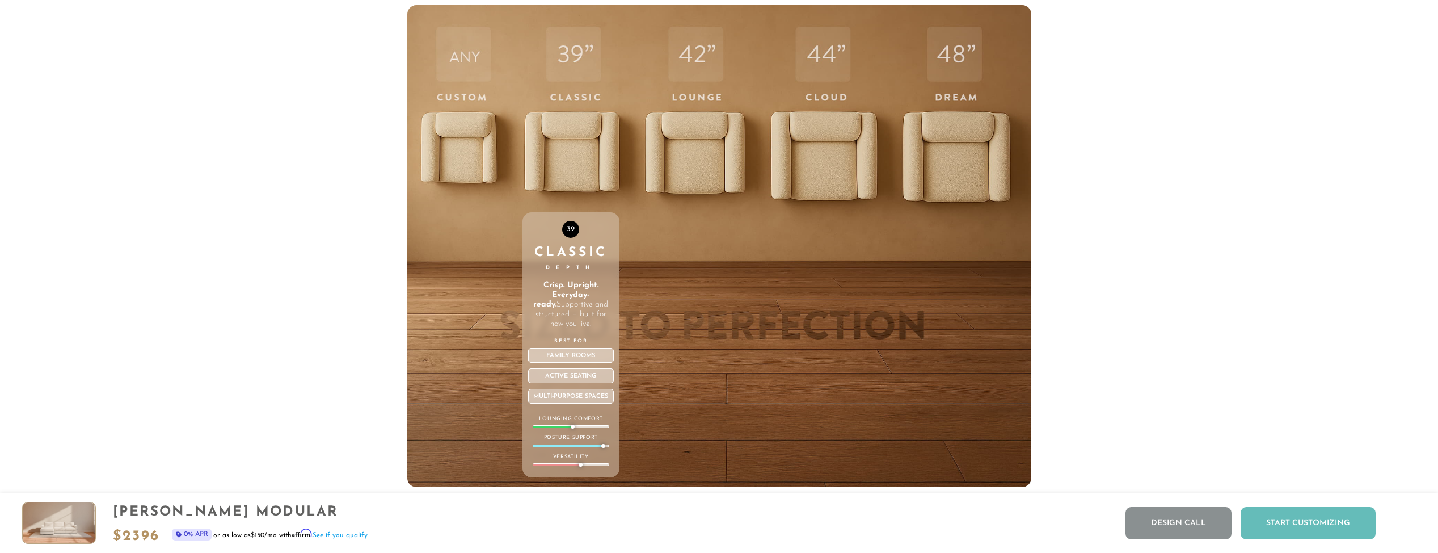
click at [1291, 524] on div "Start Customizing" at bounding box center [1308, 523] width 135 height 32
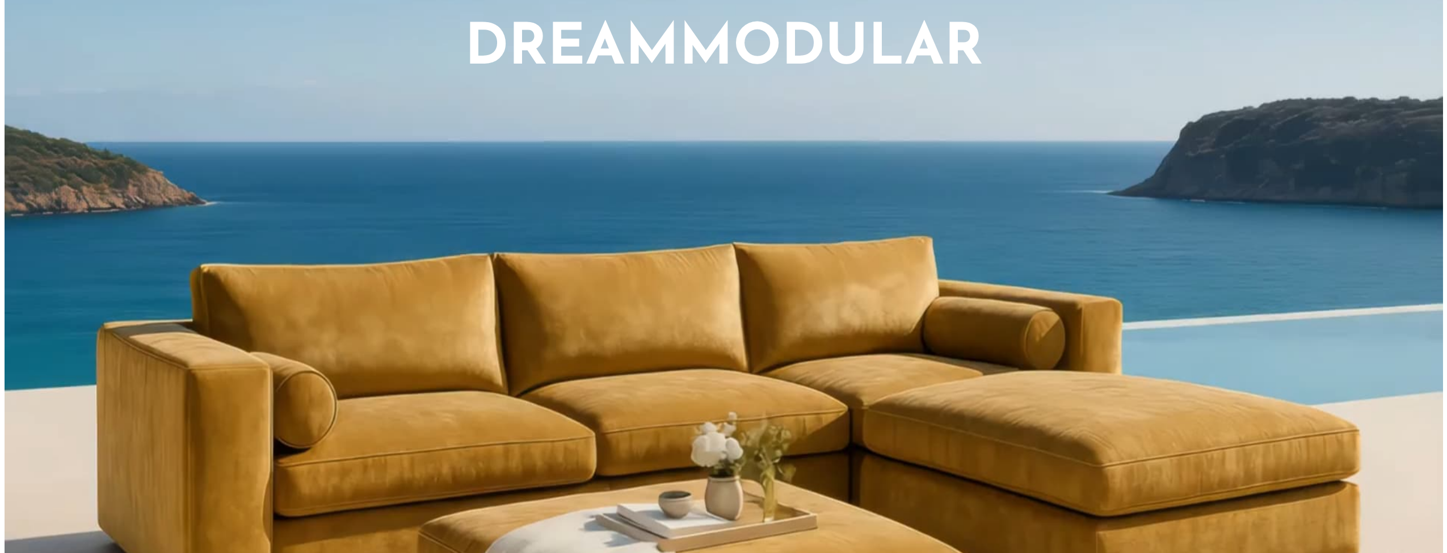
scroll to position [14610, 1430]
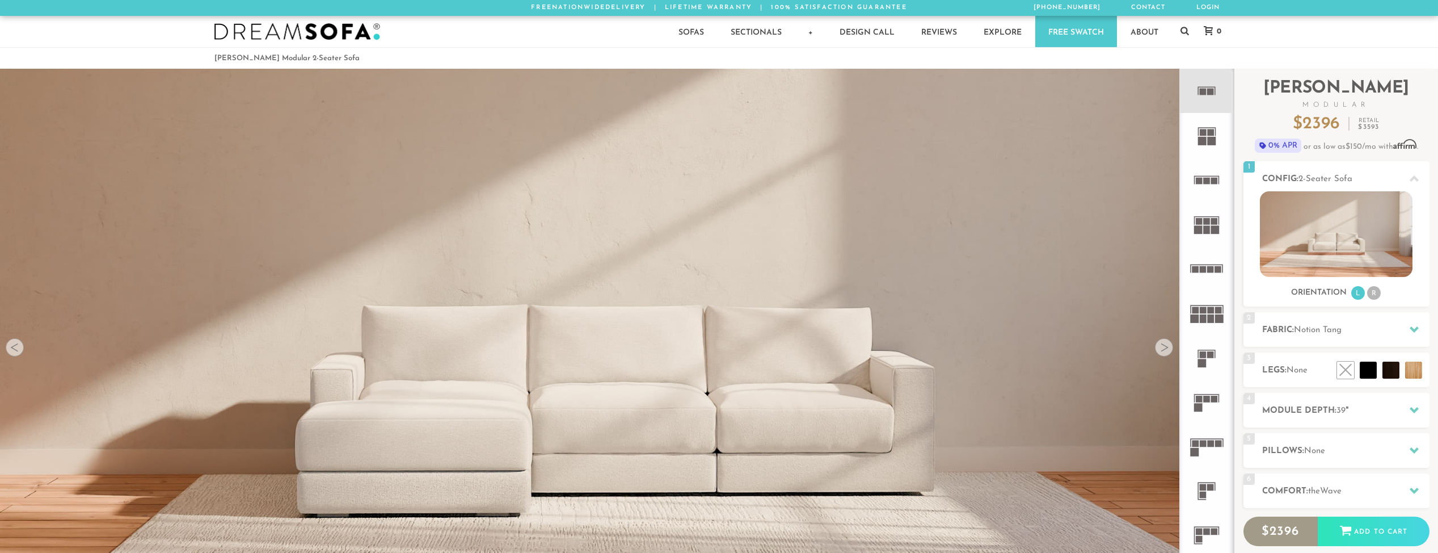
click at [195, 208] on video at bounding box center [617, 278] width 1234 height 617
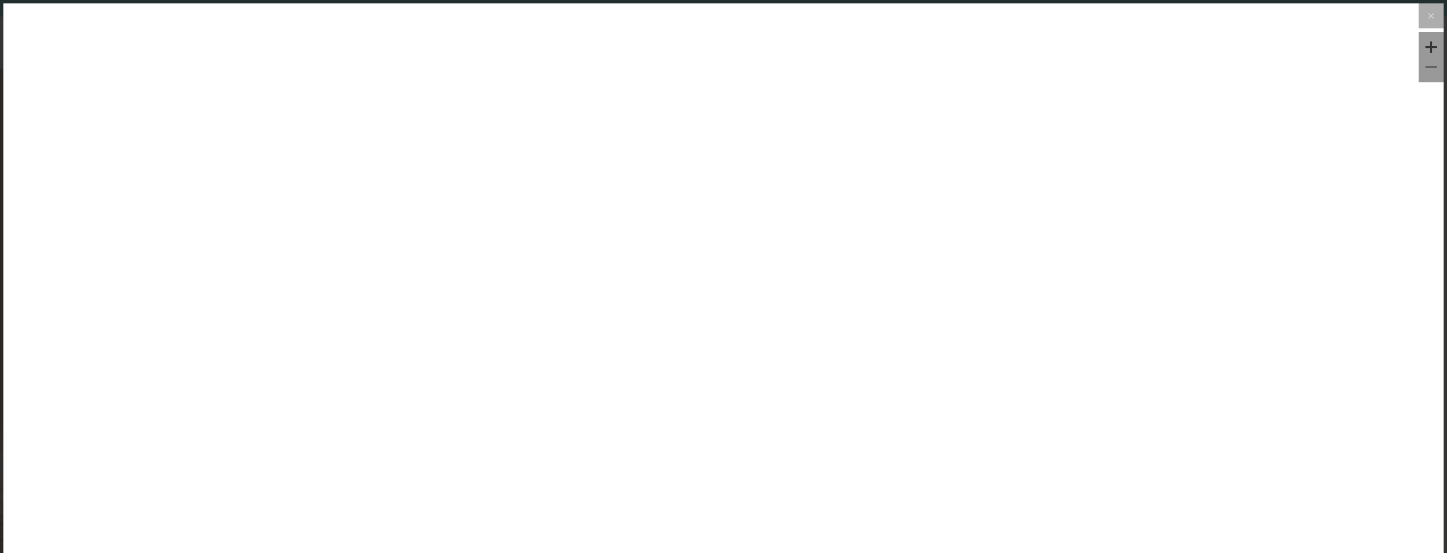
click at [195, 208] on img at bounding box center [723, 243] width 1440 height 480
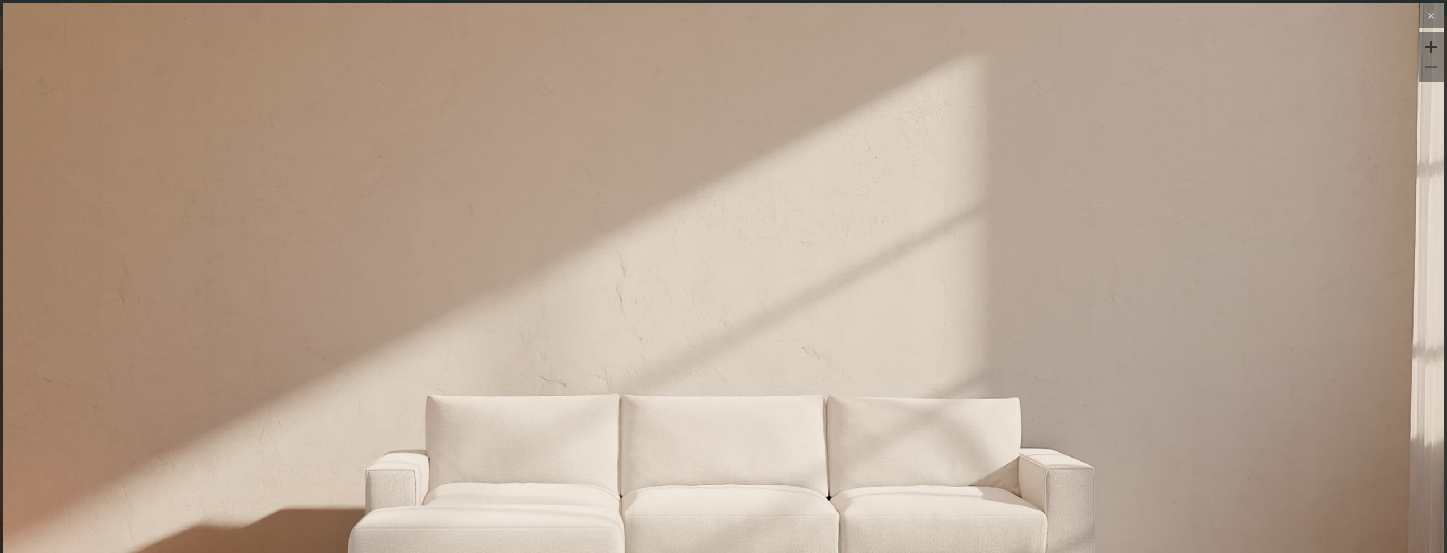
click at [1426, 18] on icon at bounding box center [1431, 16] width 14 height 14
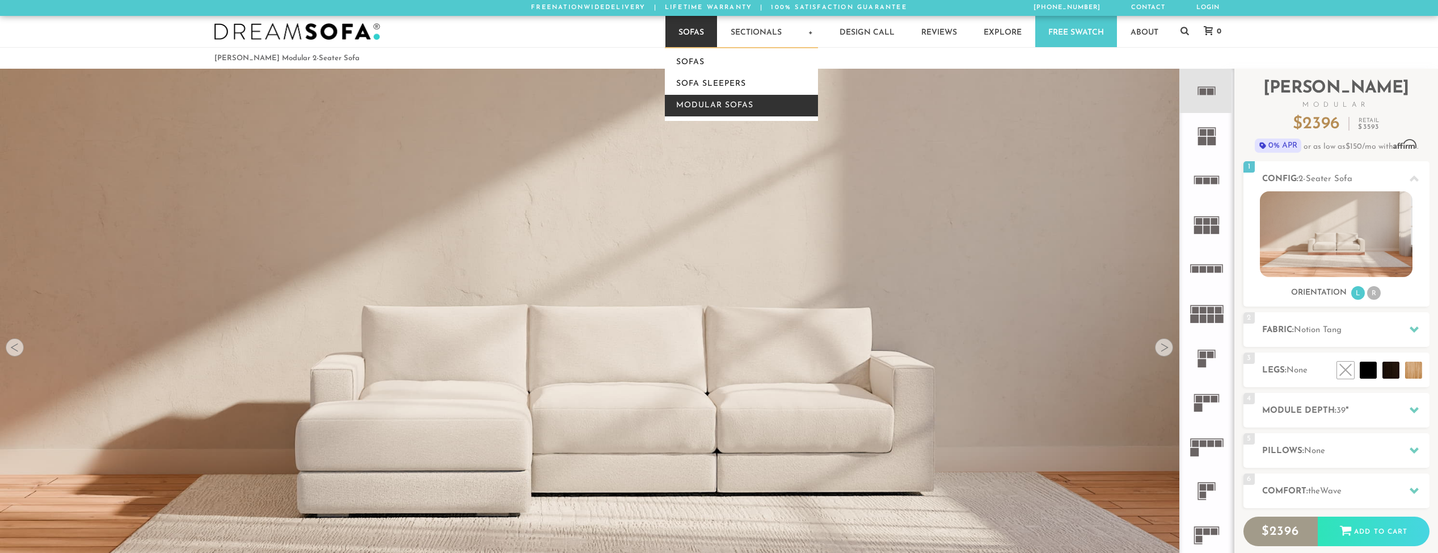
click at [694, 95] on link "Modular Sofas" at bounding box center [741, 106] width 153 height 22
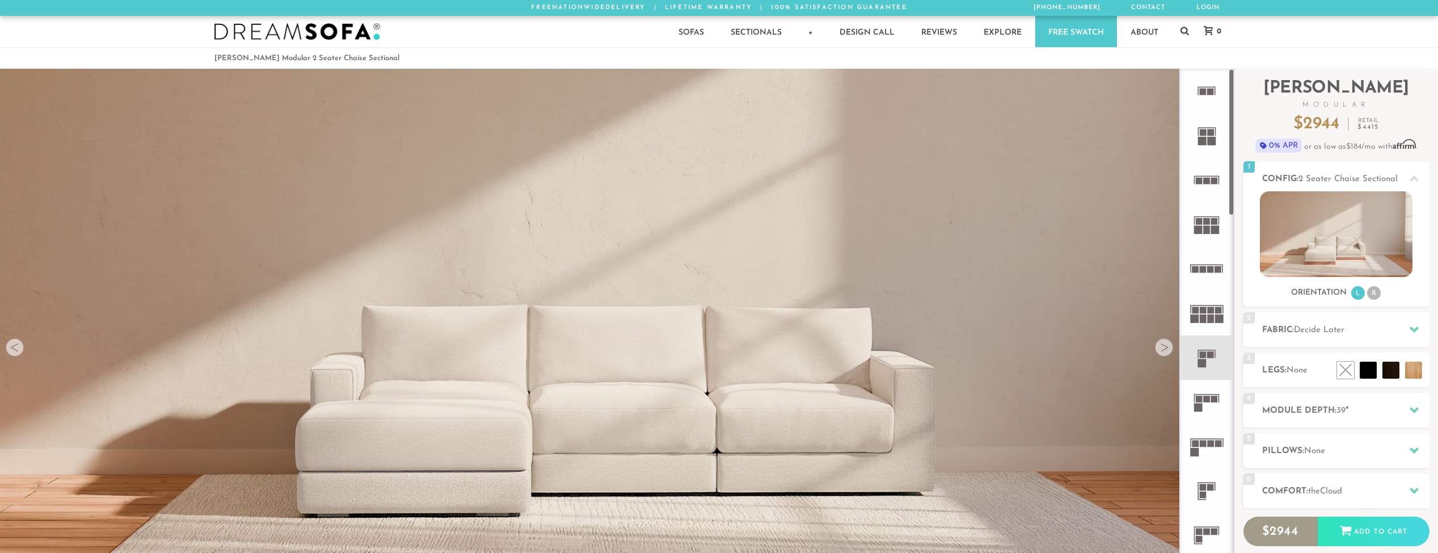
click at [1215, 89] on rect at bounding box center [1215, 90] width 1 height 7
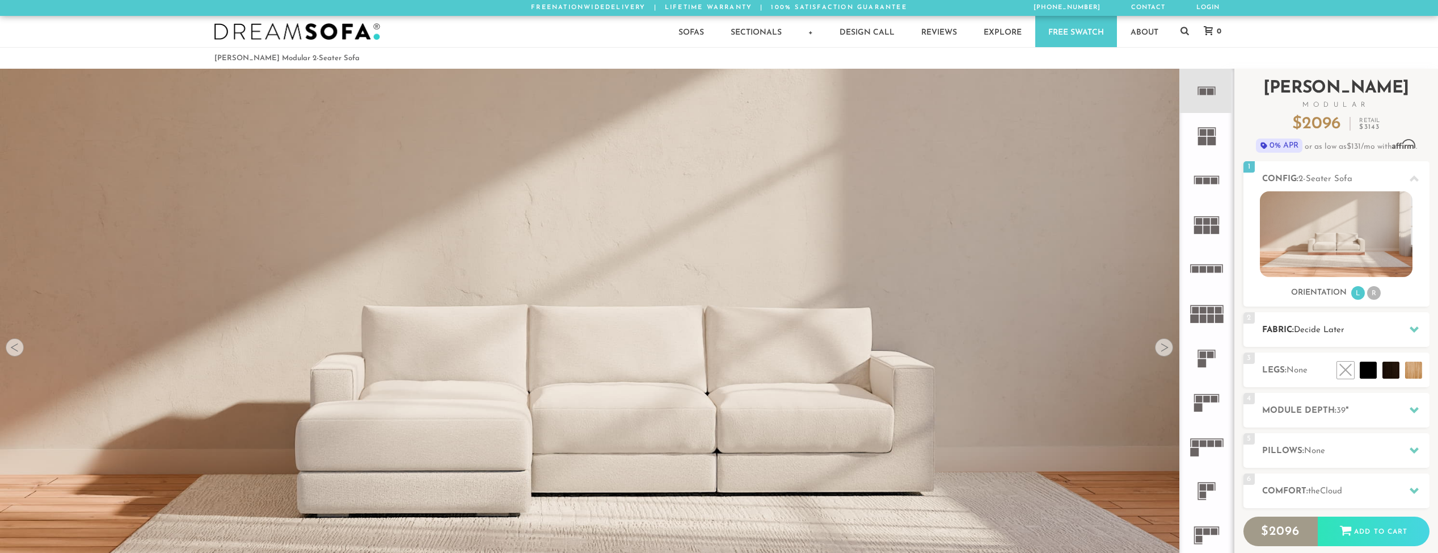
click at [1345, 332] on span "Decide Later" at bounding box center [1319, 330] width 50 height 9
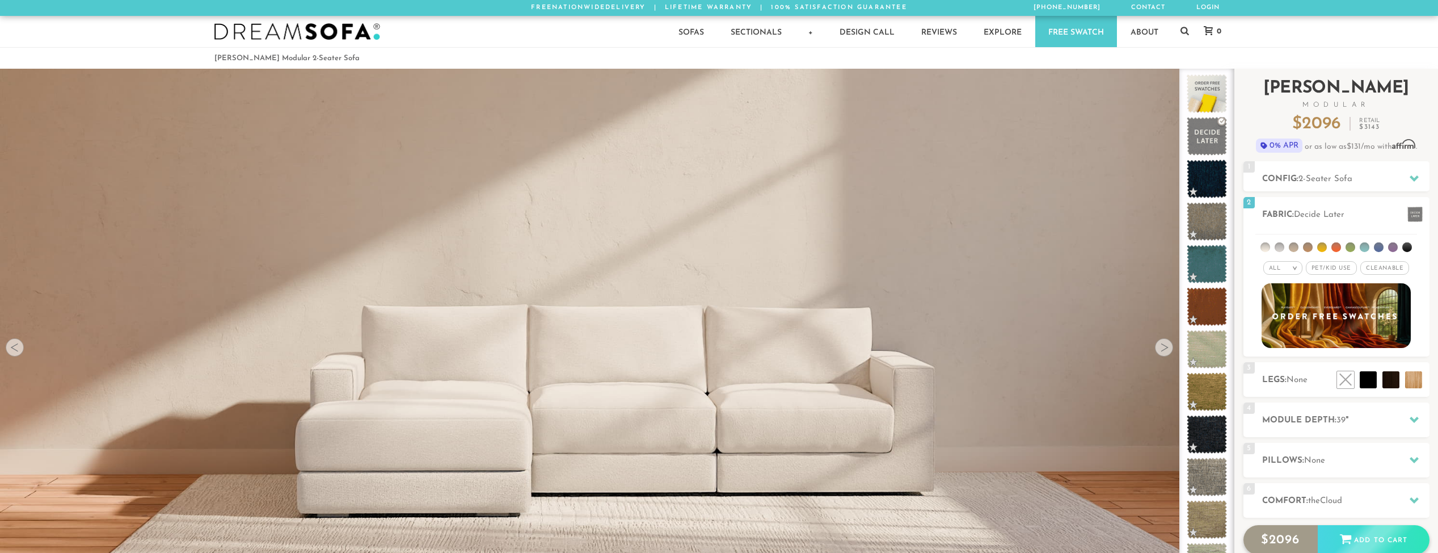
click at [1288, 537] on span "2096" at bounding box center [1284, 539] width 31 height 13
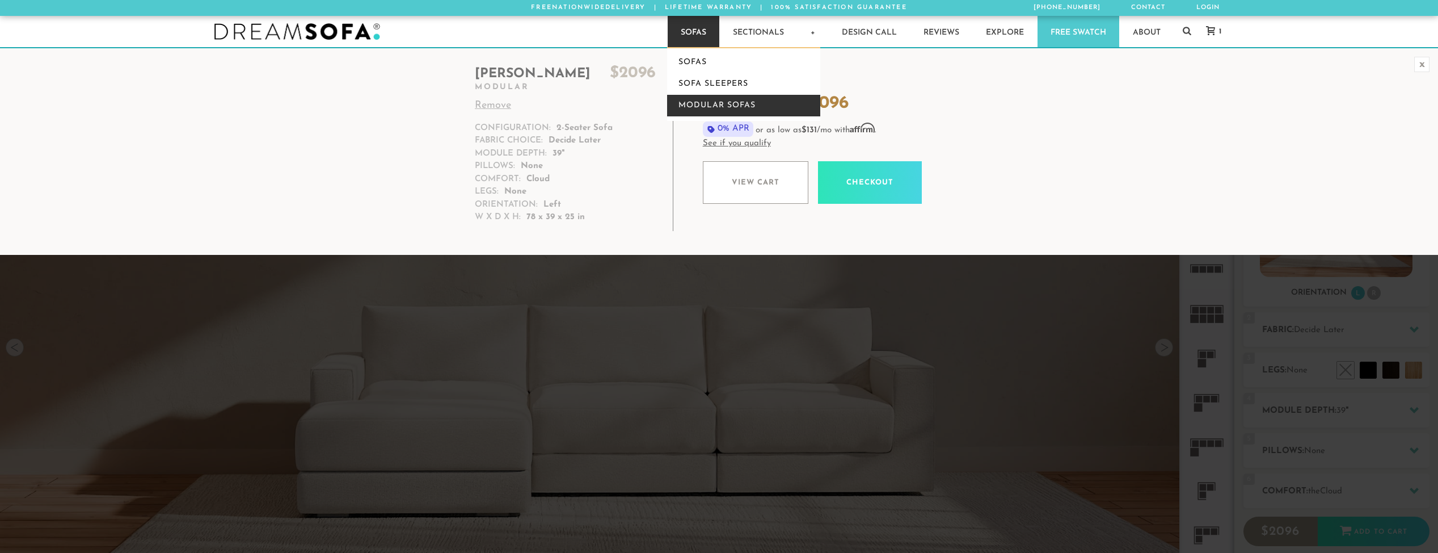
click at [713, 110] on link "Modular Sofas" at bounding box center [743, 106] width 153 height 22
